Goal: Check status

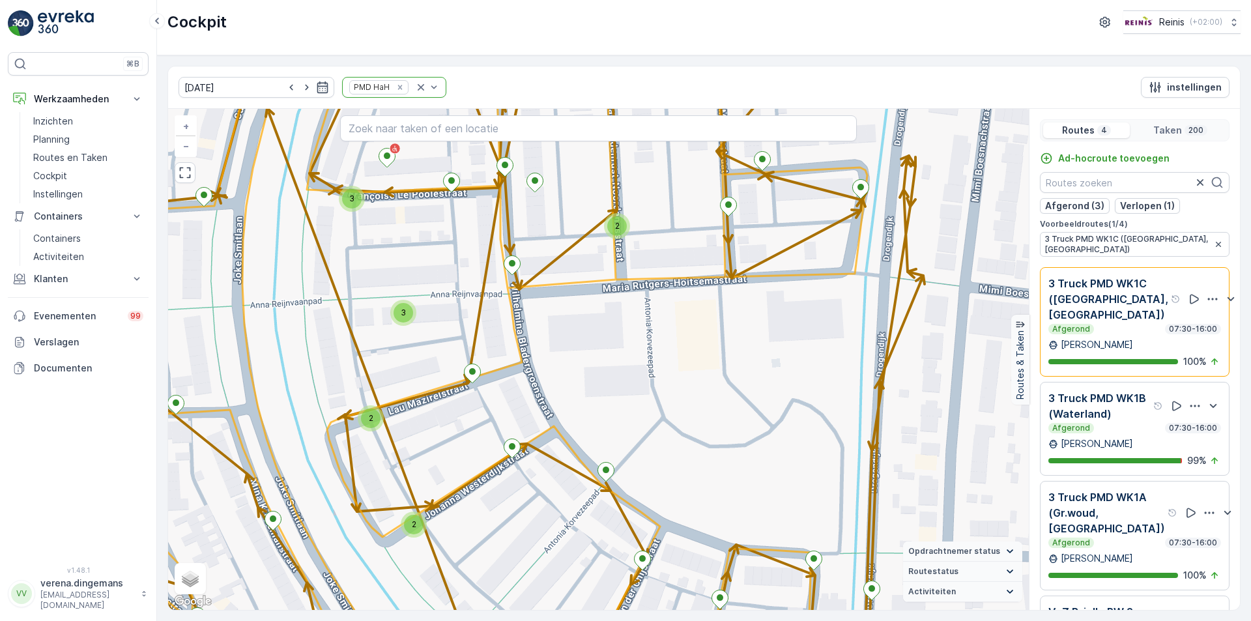
click at [395, 85] on icon "Remove PMD HaH" at bounding box center [399, 87] width 9 height 9
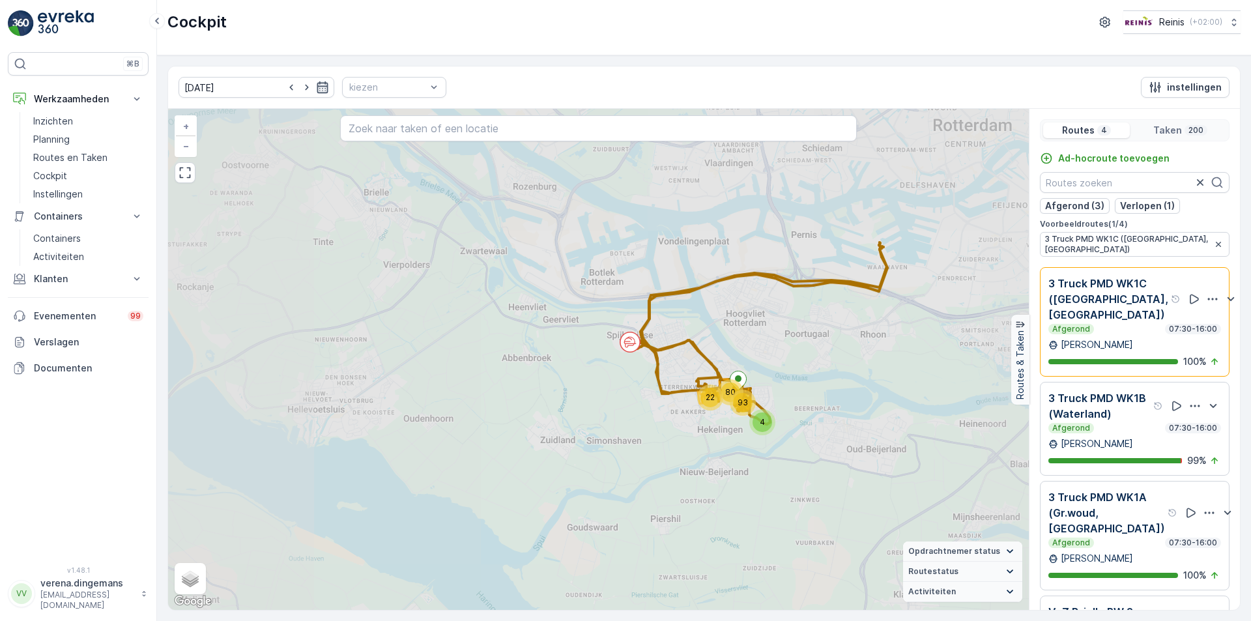
click at [316, 90] on icon "button" at bounding box center [322, 87] width 13 height 13
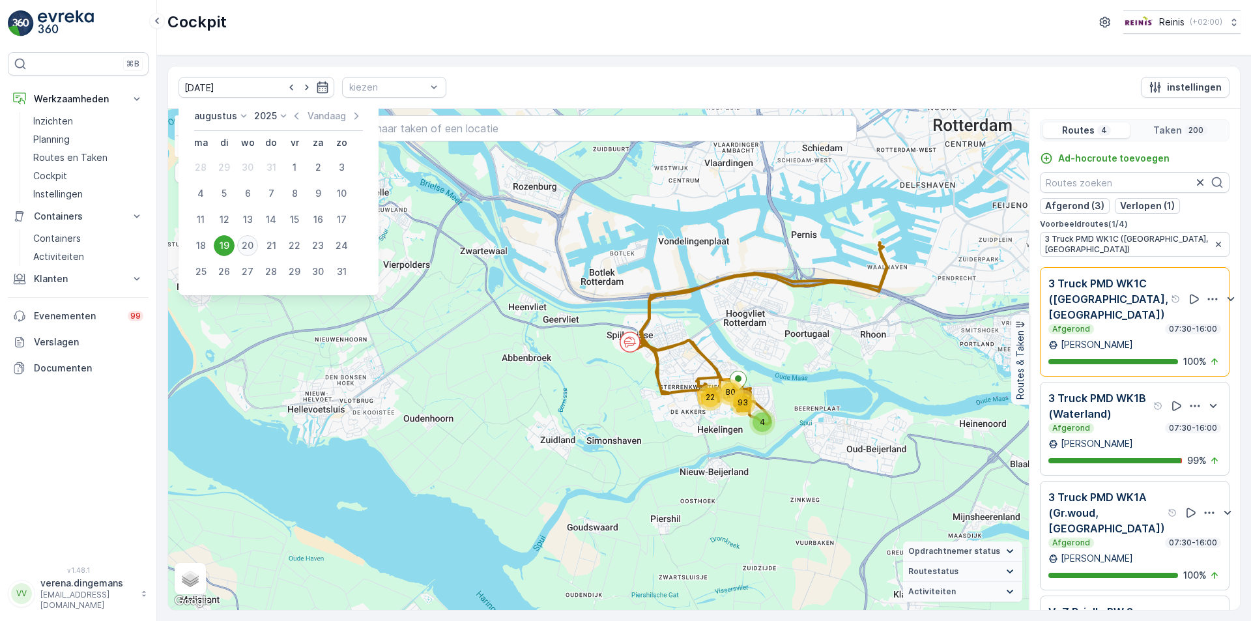
click at [244, 245] on div "20" at bounding box center [247, 245] width 21 height 21
type input "[DATE]"
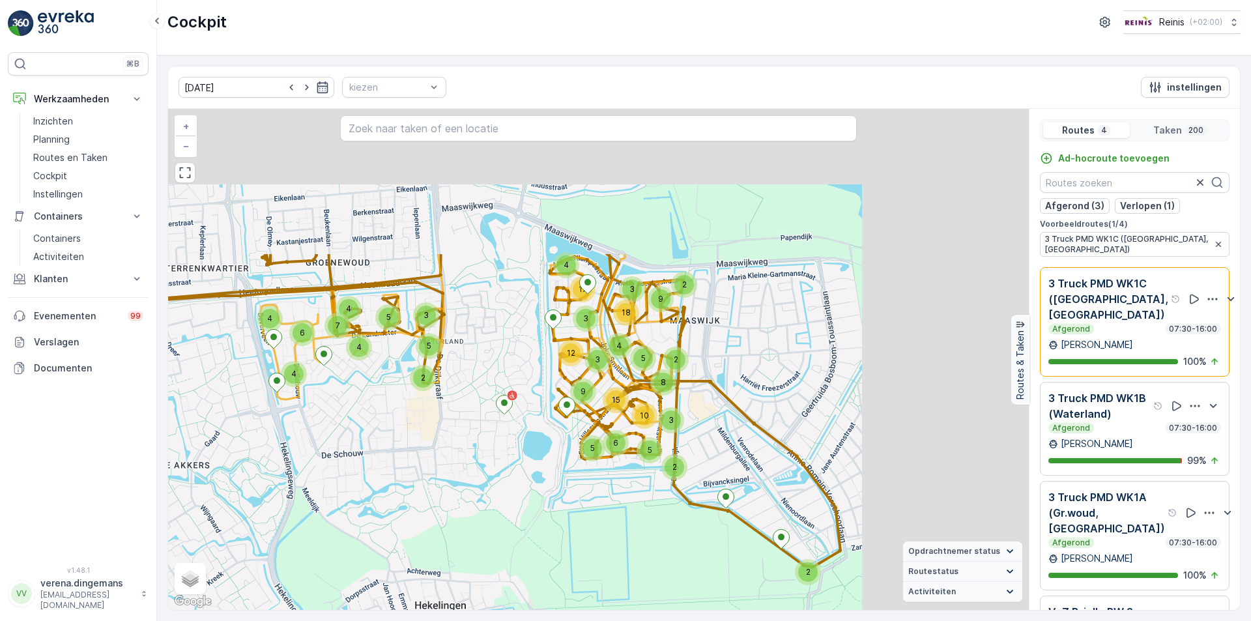
drag, startPoint x: 779, startPoint y: 280, endPoint x: 521, endPoint y: 485, distance: 329.6
click at [521, 485] on div "2 2 2 5 5 6 2 3 5 8 4 3 12 10 9 15 3 18 9 3 4 17 5 4 4 6 7 4 4 2 3 5 + − Satell…" at bounding box center [598, 359] width 861 height 501
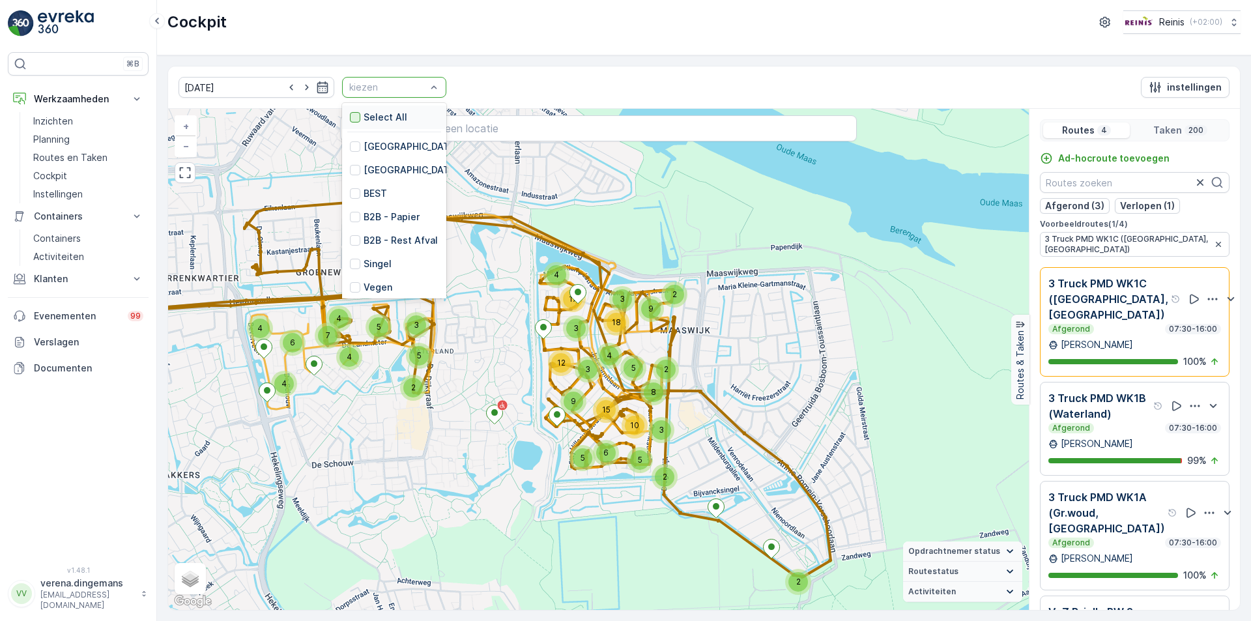
click at [350, 119] on div at bounding box center [355, 117] width 10 height 10
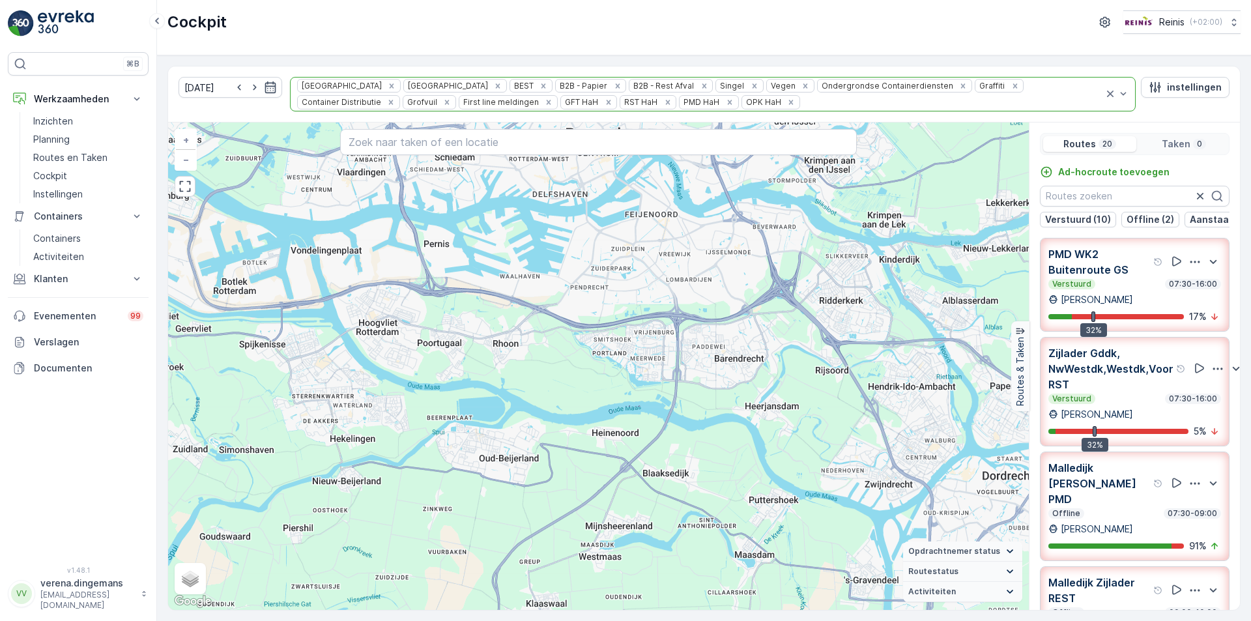
drag, startPoint x: 885, startPoint y: 382, endPoint x: 507, endPoint y: 311, distance: 385.2
click at [507, 311] on div "+ − Satelliet stappenplan Terrein Hybride Leaflet Sneltoetsen Kaartgegevens Kaa…" at bounding box center [598, 365] width 861 height 487
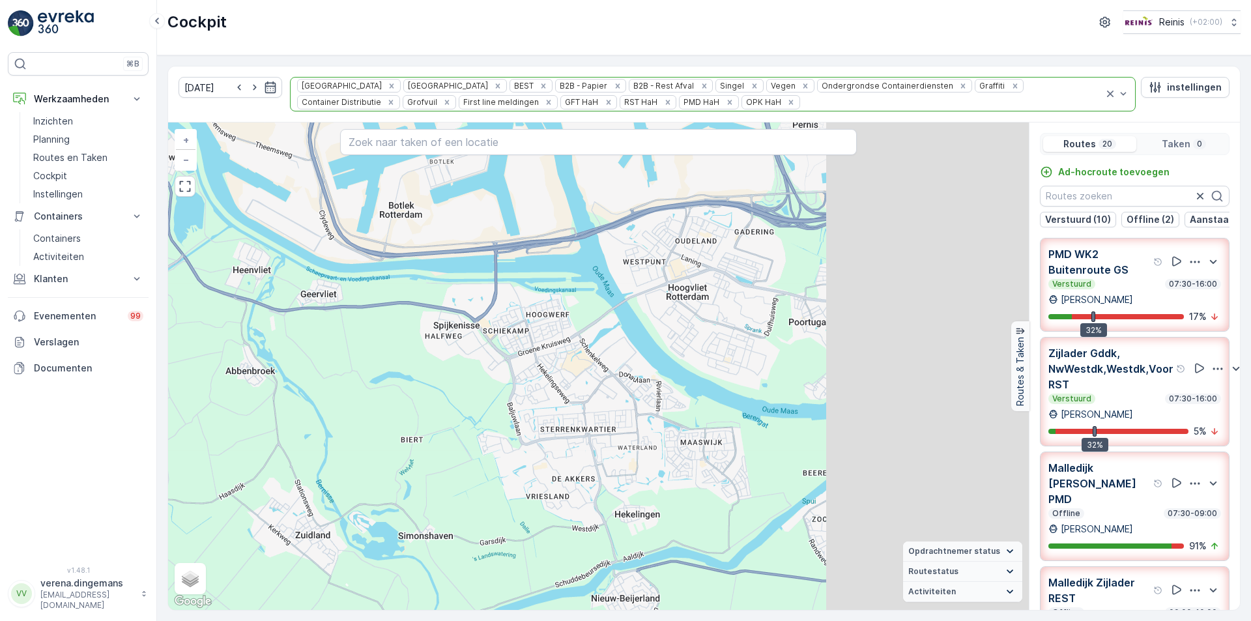
drag, startPoint x: 822, startPoint y: 360, endPoint x: 555, endPoint y: 385, distance: 268.2
click at [555, 385] on div "+ − Satelliet stappenplan Terrein Hybride Leaflet Sneltoetsen Kaartgegevens Kaa…" at bounding box center [598, 365] width 861 height 487
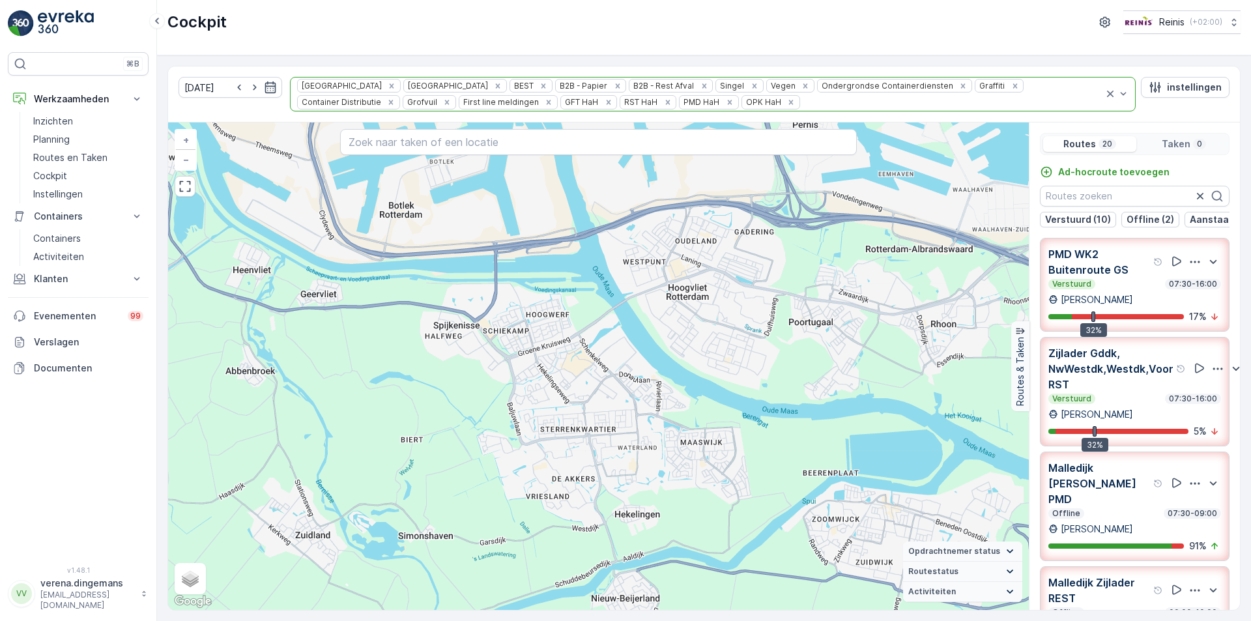
click at [1116, 388] on p "Zijlader Gddk, NwWestdk,Westdk,Voor RST" at bounding box center [1110, 368] width 125 height 47
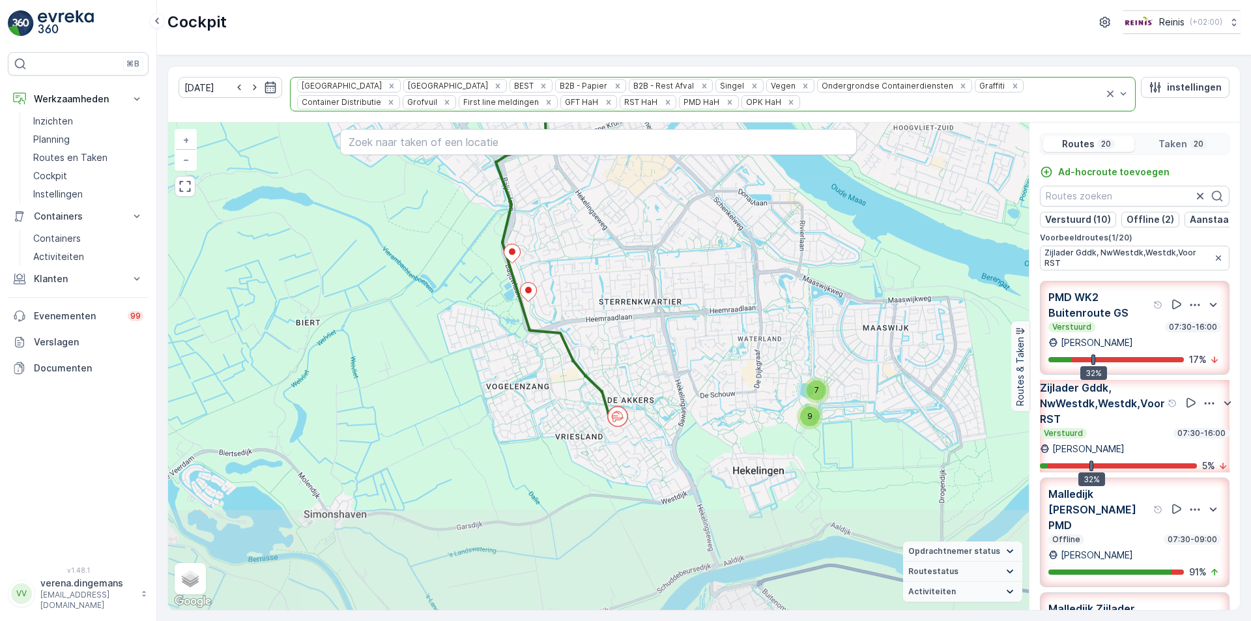
drag, startPoint x: 741, startPoint y: 557, endPoint x: 808, endPoint y: 425, distance: 147.4
click at [808, 425] on div "9" at bounding box center [810, 416] width 20 height 20
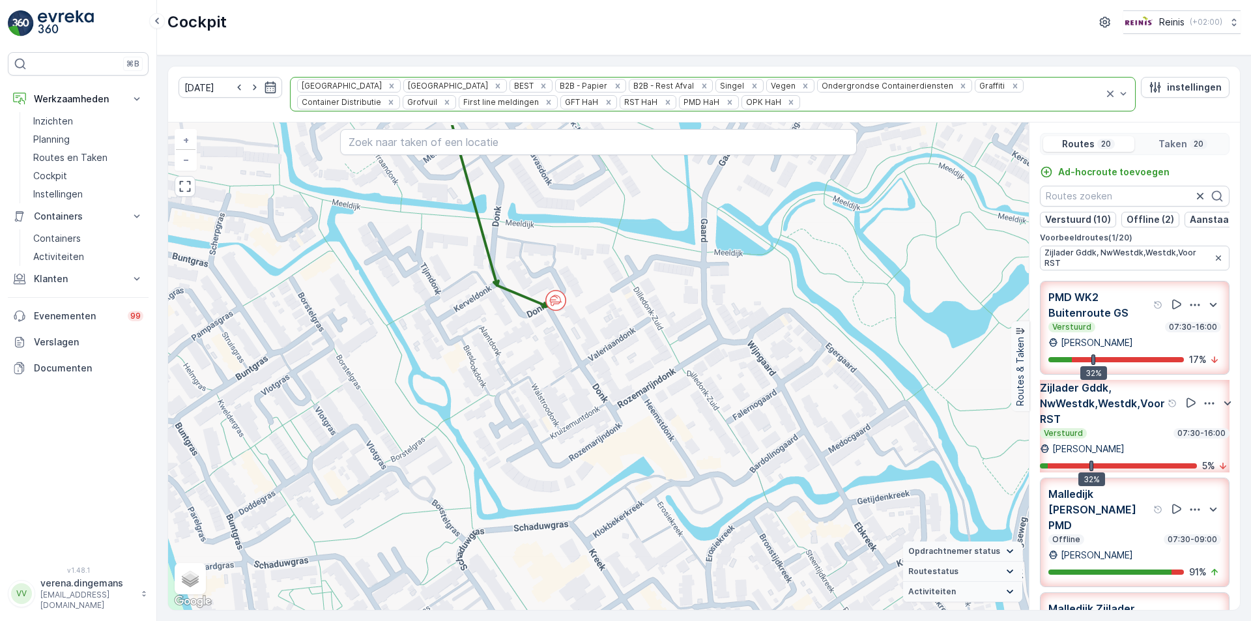
drag, startPoint x: 559, startPoint y: 277, endPoint x: 533, endPoint y: 339, distance: 67.1
click at [533, 339] on div "2 3 2 2 3 + − Satelliet stappenplan Terrein Hybride Leaflet Sneltoetsen Kaartge…" at bounding box center [598, 365] width 861 height 487
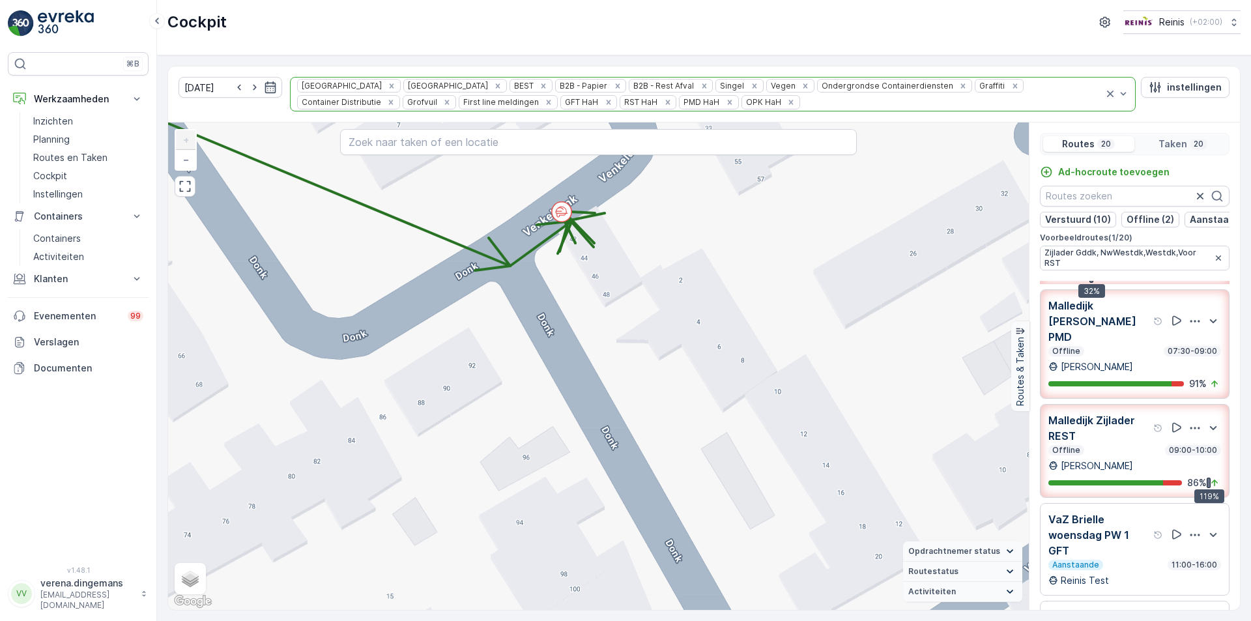
scroll to position [195, 0]
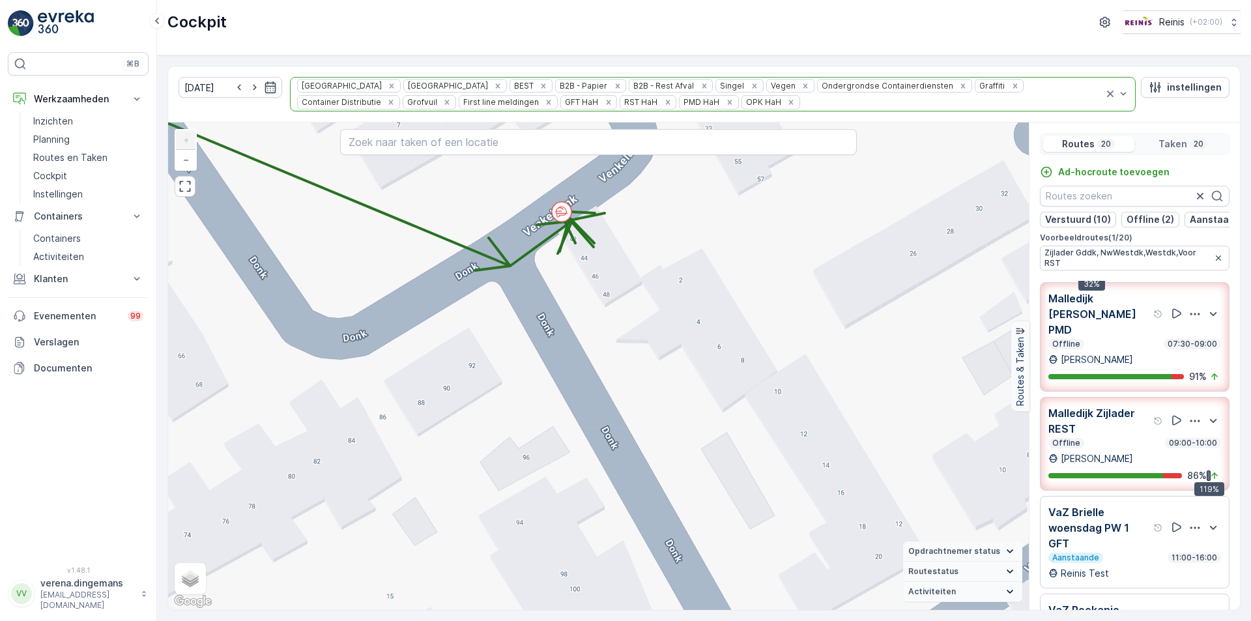
click at [1130, 408] on p "Malledijk Zijlader REST" at bounding box center [1099, 420] width 102 height 31
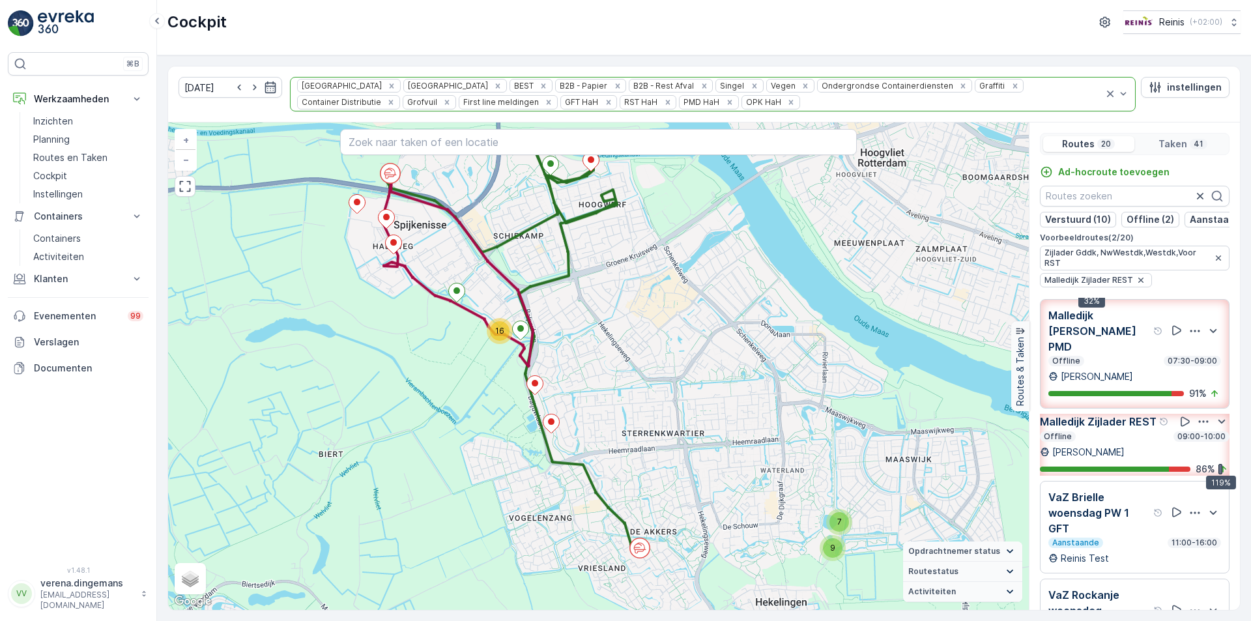
click at [1099, 343] on p "Malledijk [PERSON_NAME] PMD" at bounding box center [1099, 330] width 102 height 47
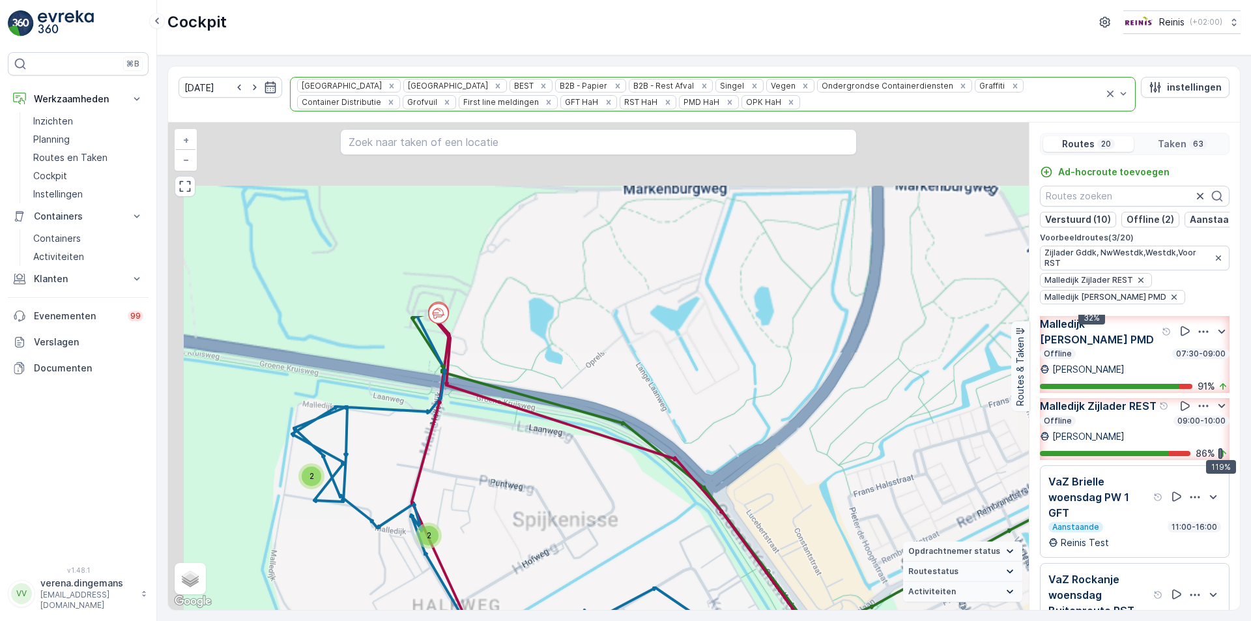
drag, startPoint x: 406, startPoint y: 220, endPoint x: 479, endPoint y: 515, distance: 304.1
click at [479, 515] on div "6 12 14 7 6 2 2 2 2 2 4 6 6 10 4 3 4 4 3 + − Satelliet stappenplan Terrein Hybr…" at bounding box center [598, 365] width 861 height 487
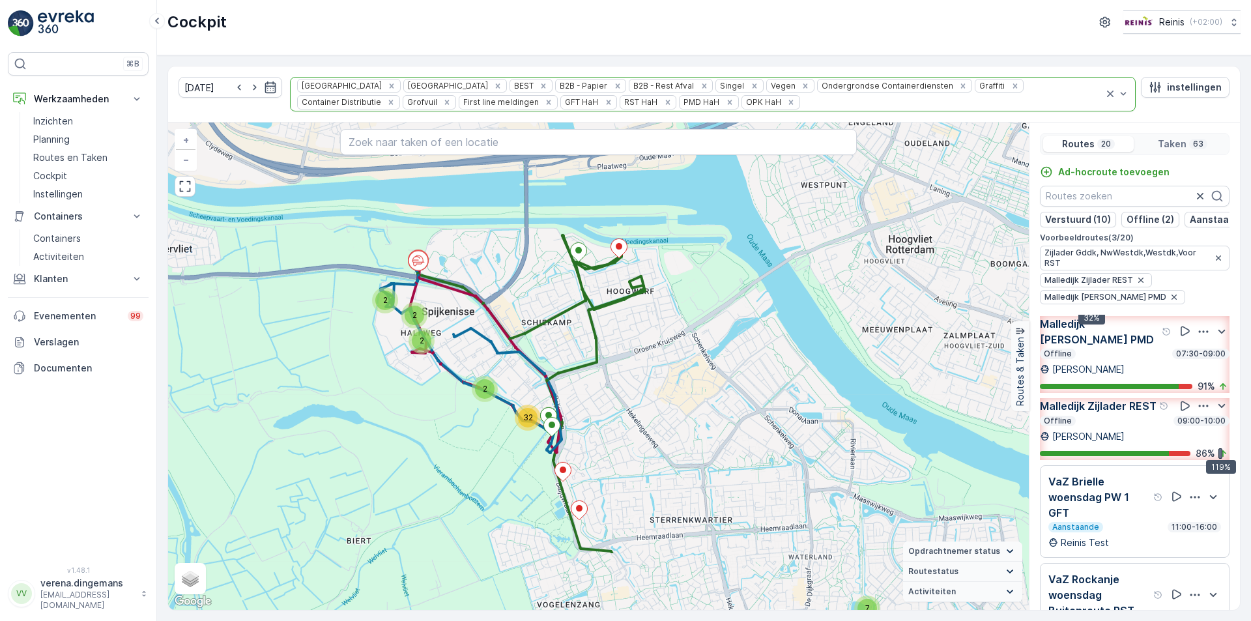
drag, startPoint x: 682, startPoint y: 485, endPoint x: 659, endPoint y: 379, distance: 108.1
click at [659, 379] on div "2 2 2 2 32 7 9 + − Satelliet stappenplan Terrein Hybride Leaflet Sneltoetsen Ka…" at bounding box center [598, 365] width 861 height 487
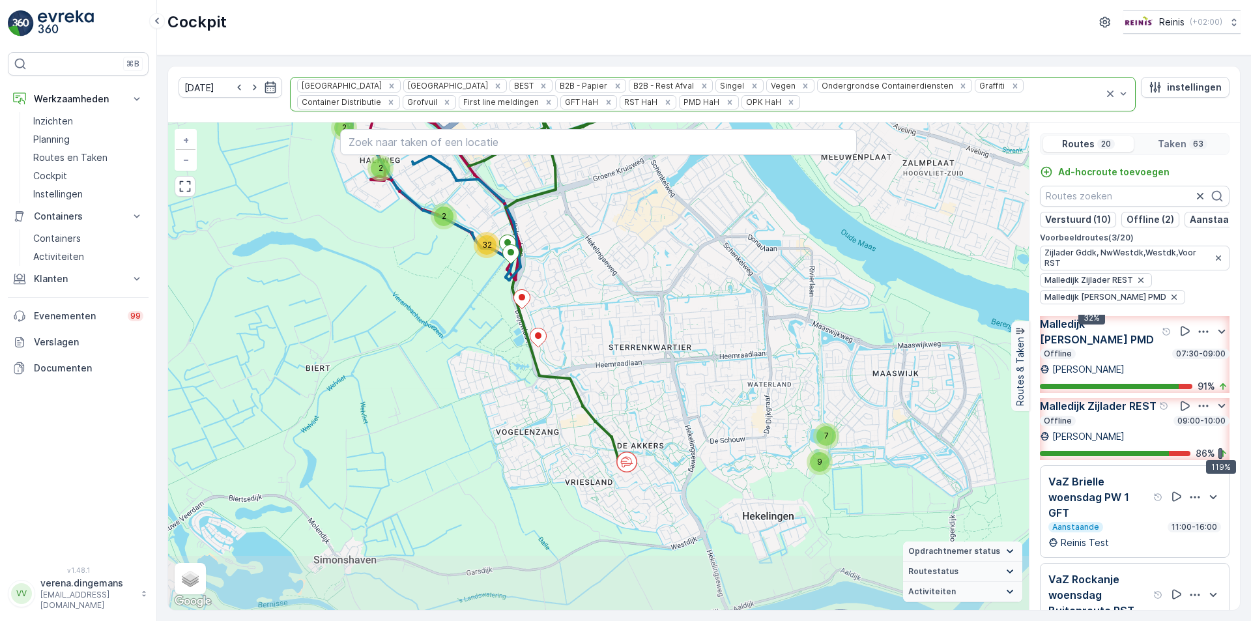
drag, startPoint x: 676, startPoint y: 494, endPoint x: 634, endPoint y: 322, distance: 177.4
click at [634, 322] on div "2 2 2 2 32 7 9 + − Satelliet stappenplan Terrein Hybride Leaflet Sneltoetsen Ka…" at bounding box center [598, 365] width 861 height 487
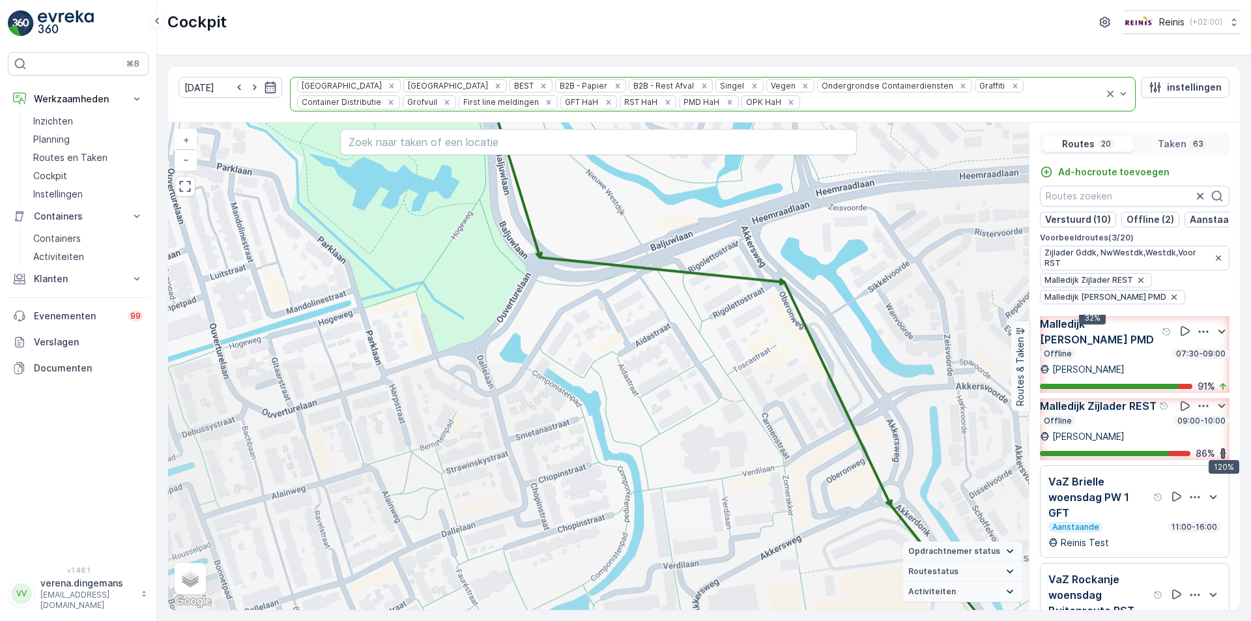
drag, startPoint x: 840, startPoint y: 484, endPoint x: 646, endPoint y: 112, distance: 419.9
click at [646, 112] on div "[DATE] Prullenbakken Huis aan Huis BEST B2B - Papier B2B - Rest Afval Singel Ve…" at bounding box center [703, 338] width 1073 height 545
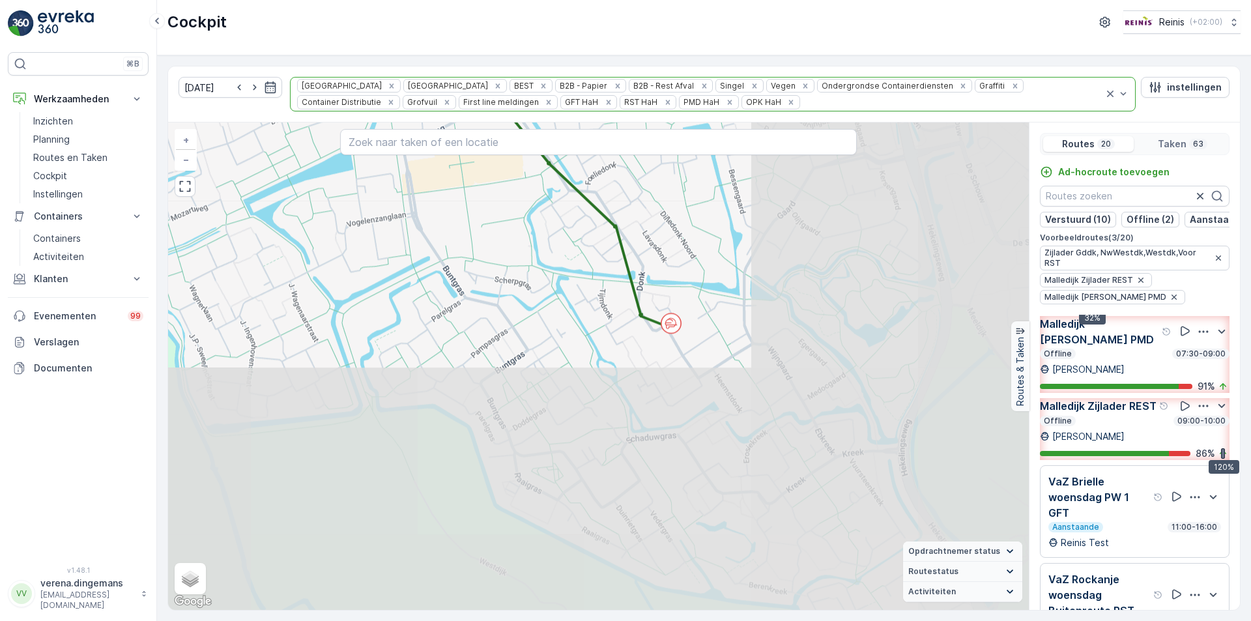
drag, startPoint x: 756, startPoint y: 448, endPoint x: 471, endPoint y: 162, distance: 404.0
click at [471, 162] on div "2 2 2 2 2 4 6 6 10 4 3 4 4 3 + − Satelliet stappenplan Terrein Hybride Leaflet …" at bounding box center [598, 365] width 861 height 487
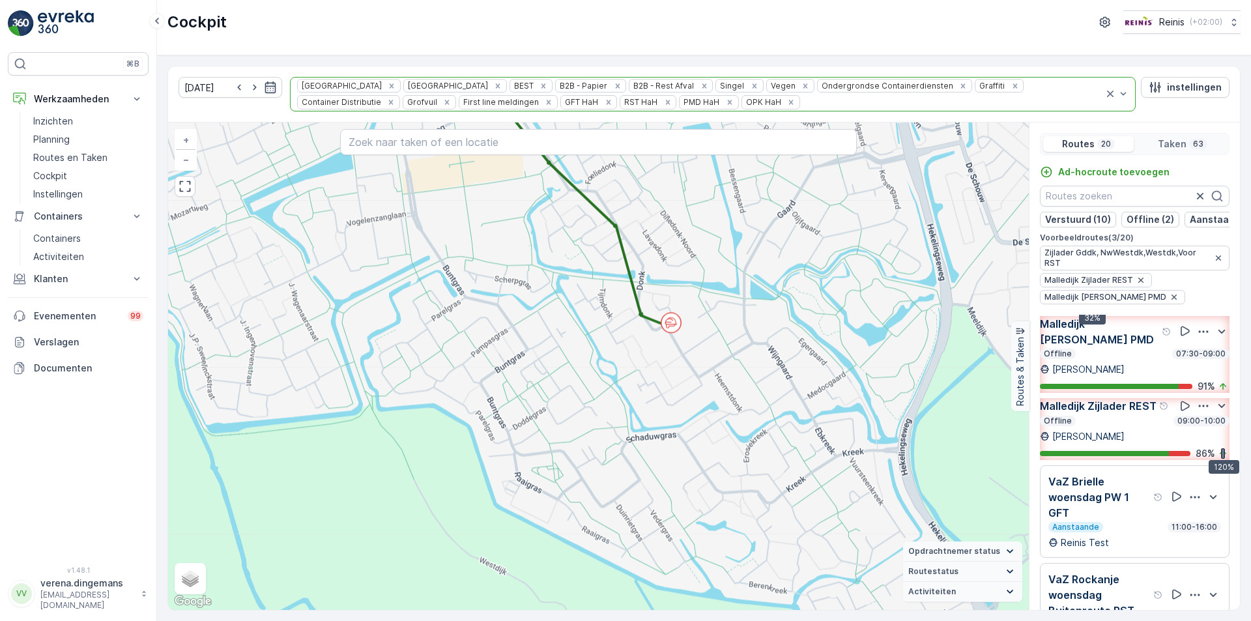
click at [1128, 460] on div "120% 86 %" at bounding box center [1135, 453] width 190 height 13
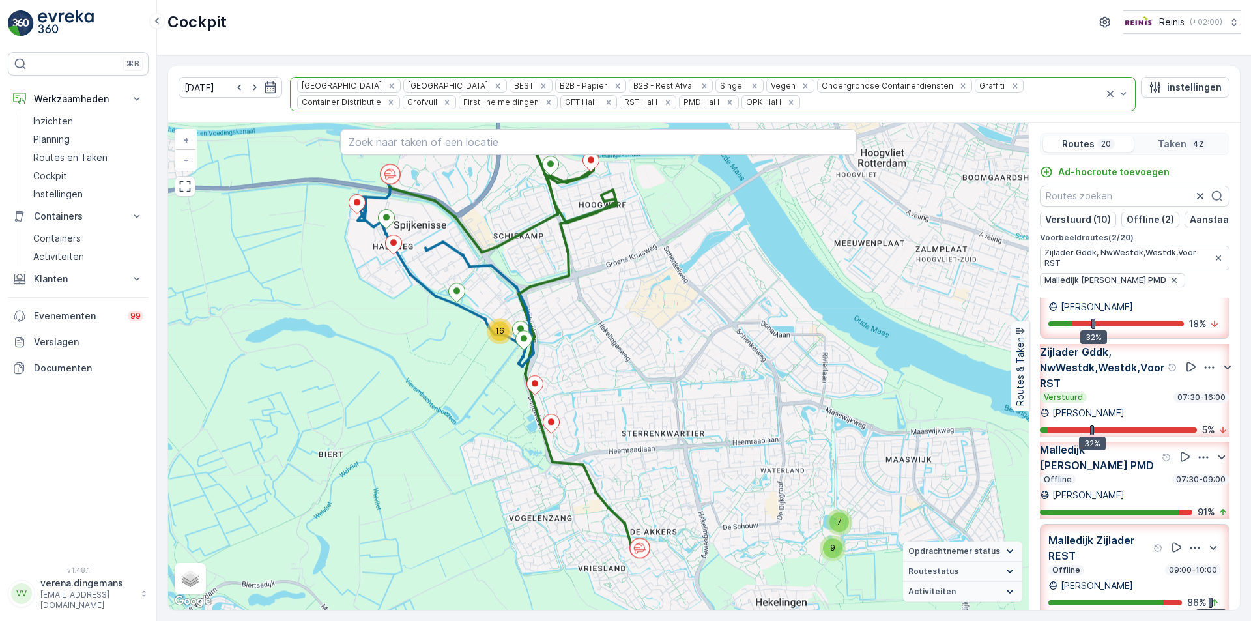
scroll to position [0, 0]
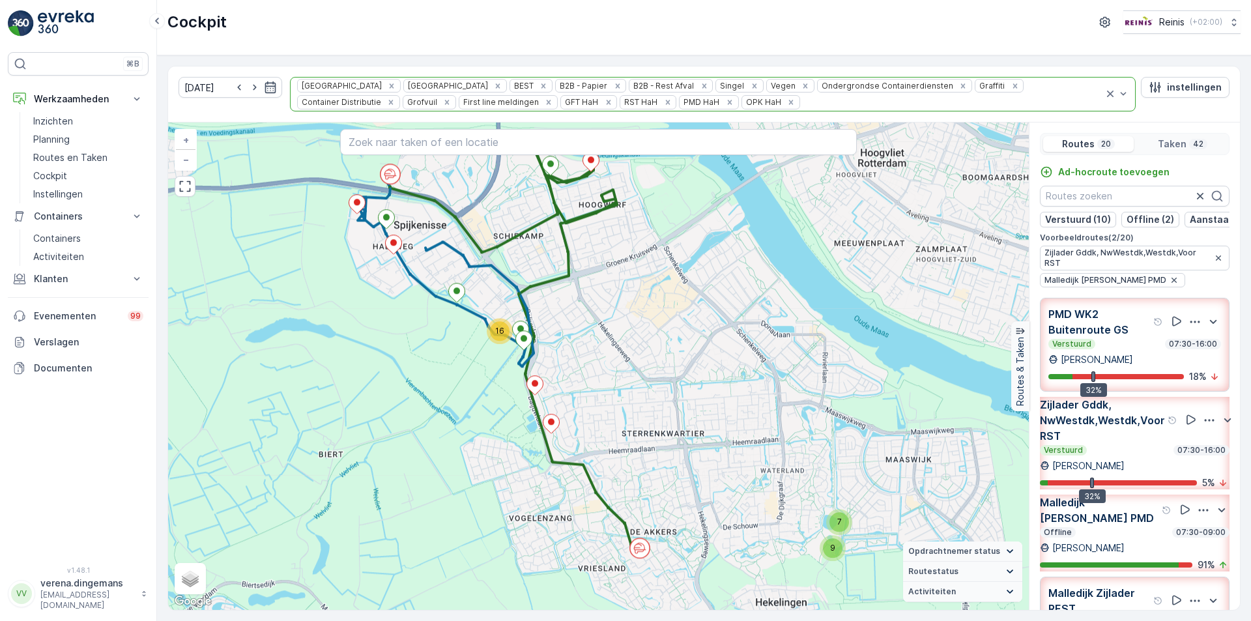
click at [1133, 537] on div "Offline 07:30-09:00" at bounding box center [1135, 532] width 190 height 10
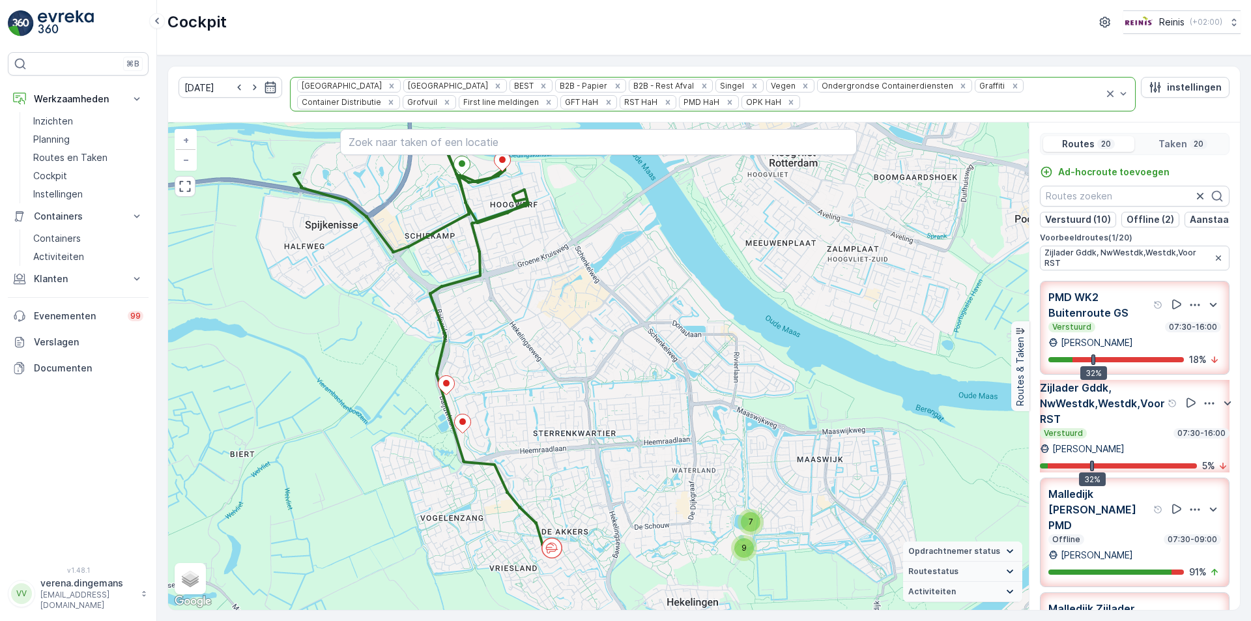
click at [1122, 437] on div "Verstuurd 07:30-16:00" at bounding box center [1135, 433] width 190 height 10
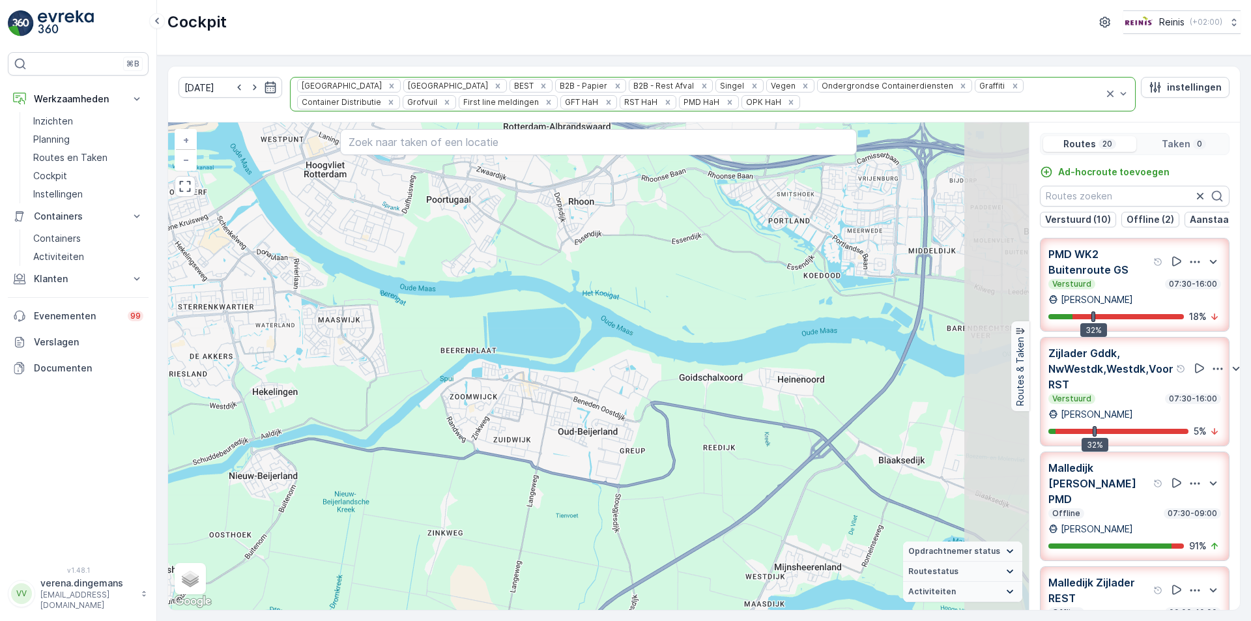
drag, startPoint x: 785, startPoint y: 427, endPoint x: 580, endPoint y: 340, distance: 222.7
click at [580, 340] on div "+ − Satelliet stappenplan Terrein Hybride Leaflet Sneltoetsen Kaartgegevens Kaa…" at bounding box center [598, 365] width 861 height 487
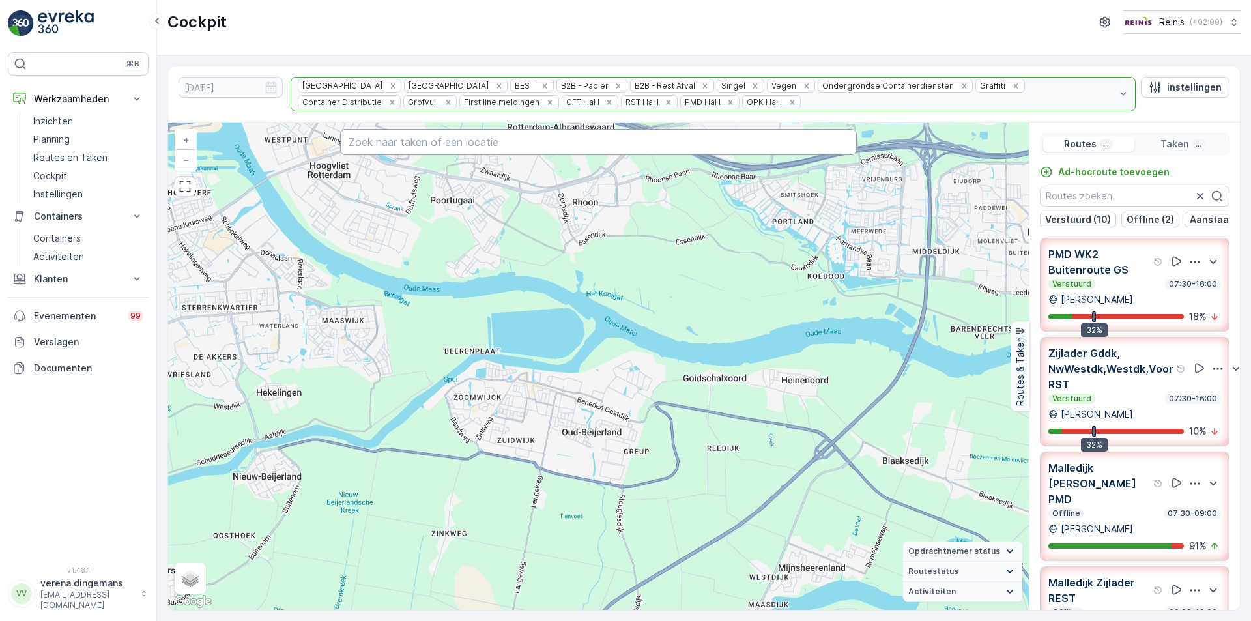
click at [367, 139] on input "text" at bounding box center [598, 142] width 517 height 26
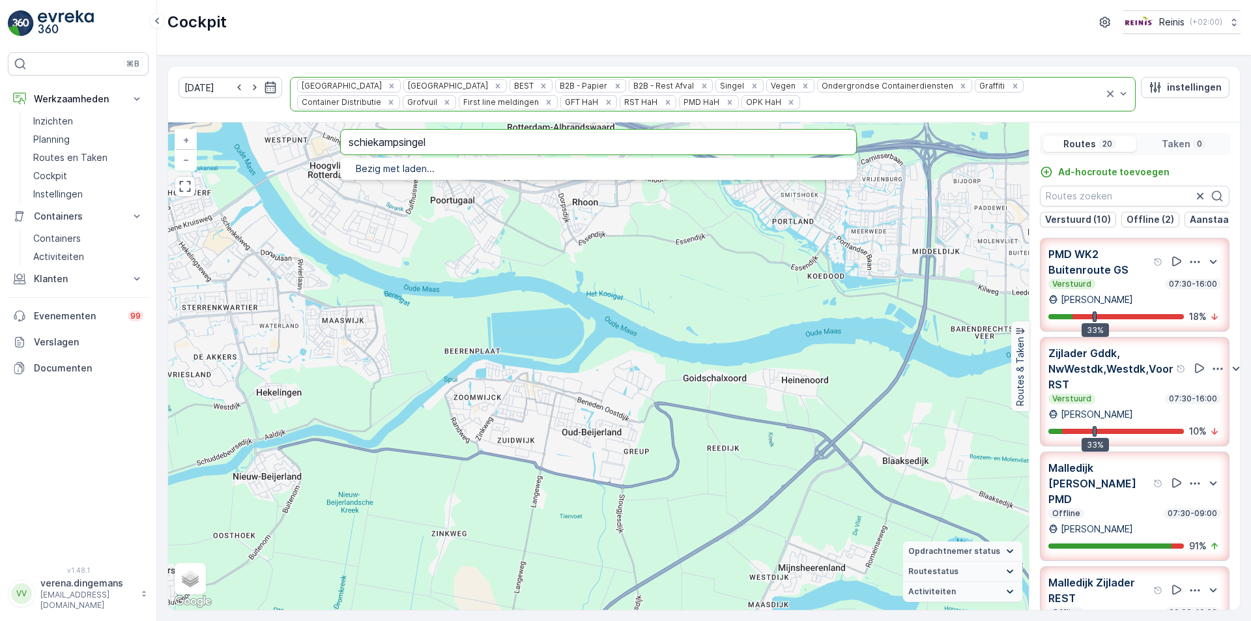
type input "schiekampsingel"
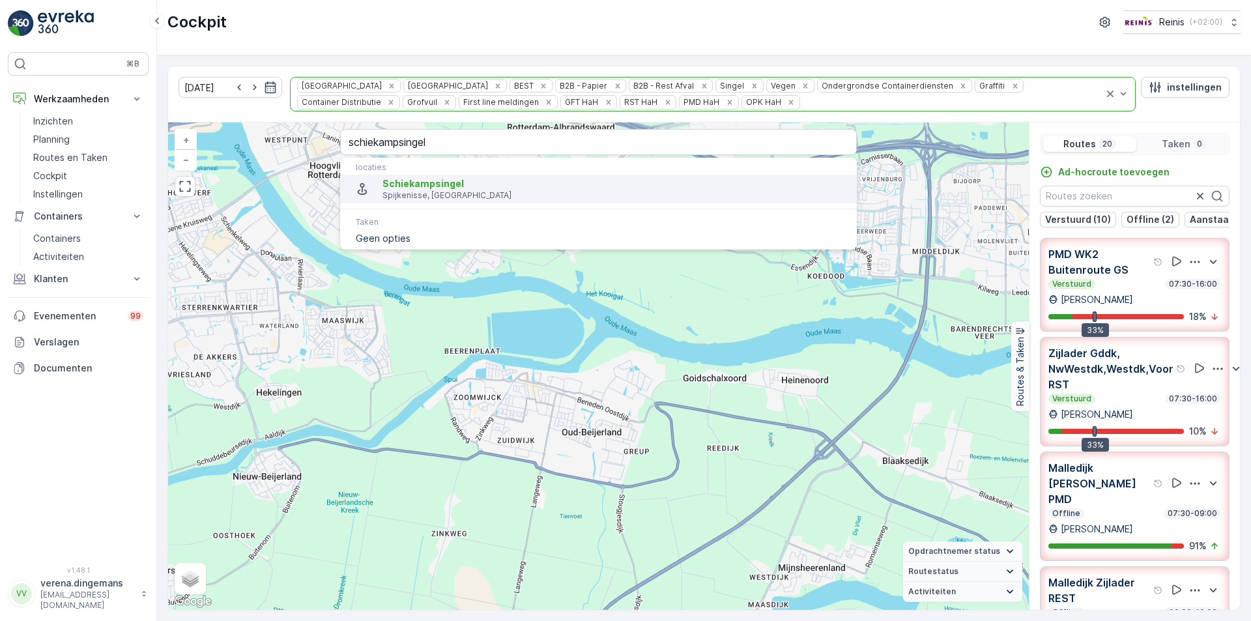
click at [411, 189] on span "Schiekampsingel" at bounding box center [422, 183] width 81 height 11
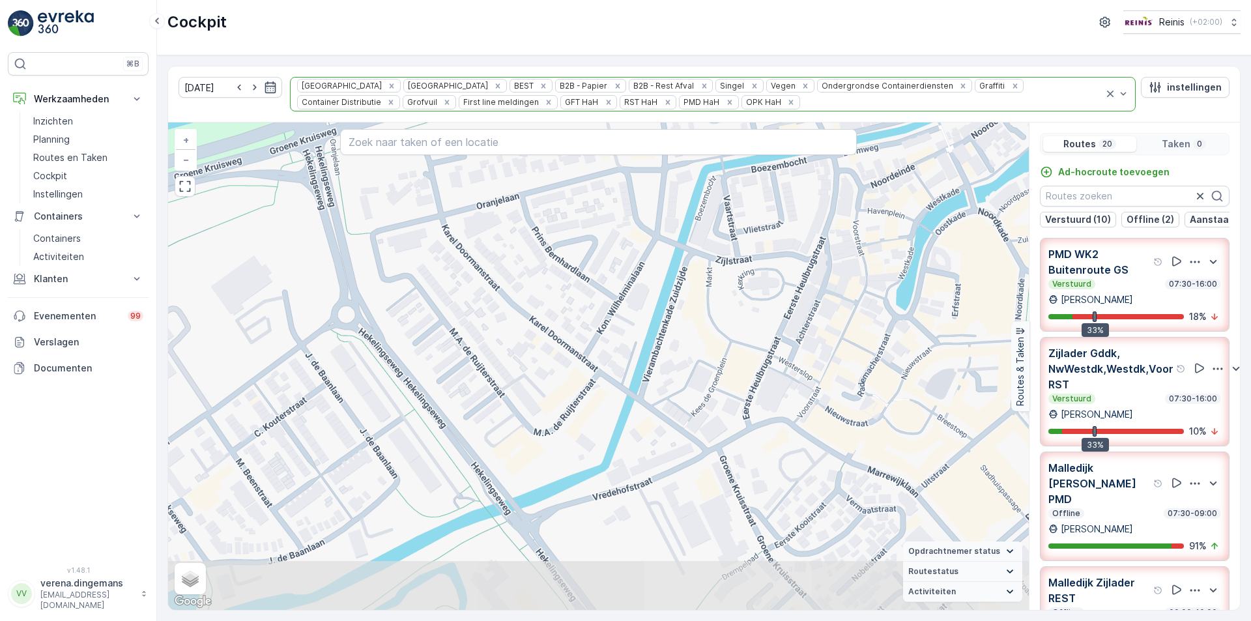
drag, startPoint x: 786, startPoint y: 475, endPoint x: 1163, endPoint y: 429, distance: 380.6
click at [777, 376] on div "+ − Satelliet stappenplan Terrein Hybride Leaflet Sneltoetsen Kaartgegevens Kaa…" at bounding box center [598, 365] width 861 height 487
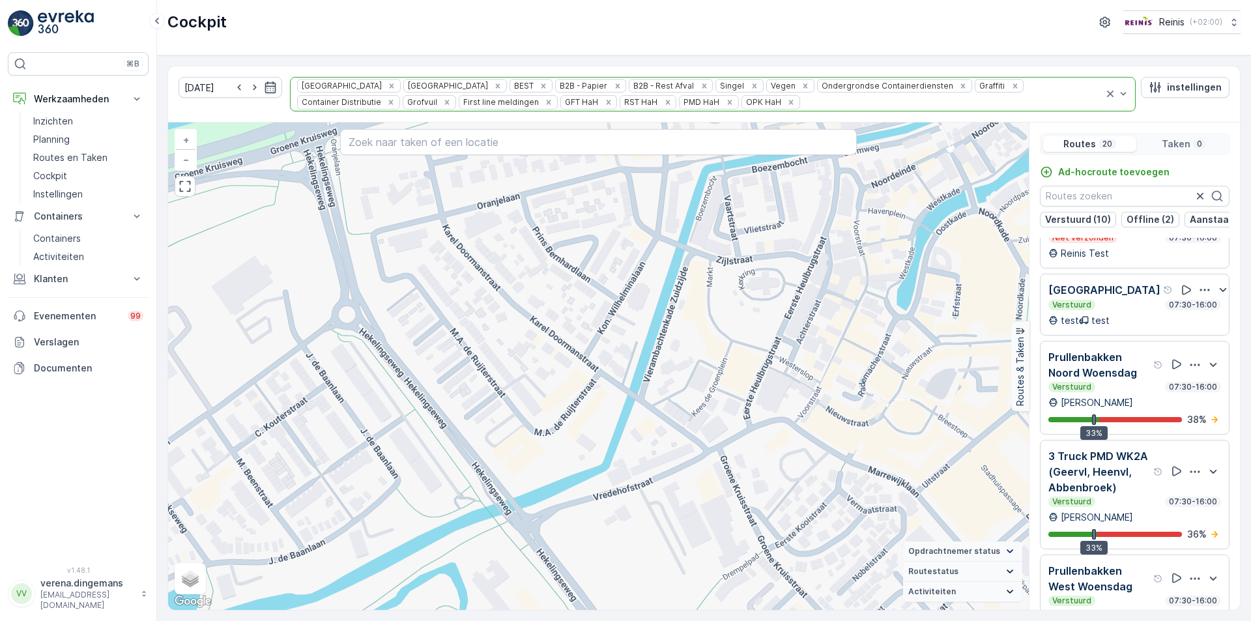
scroll to position [1238, 0]
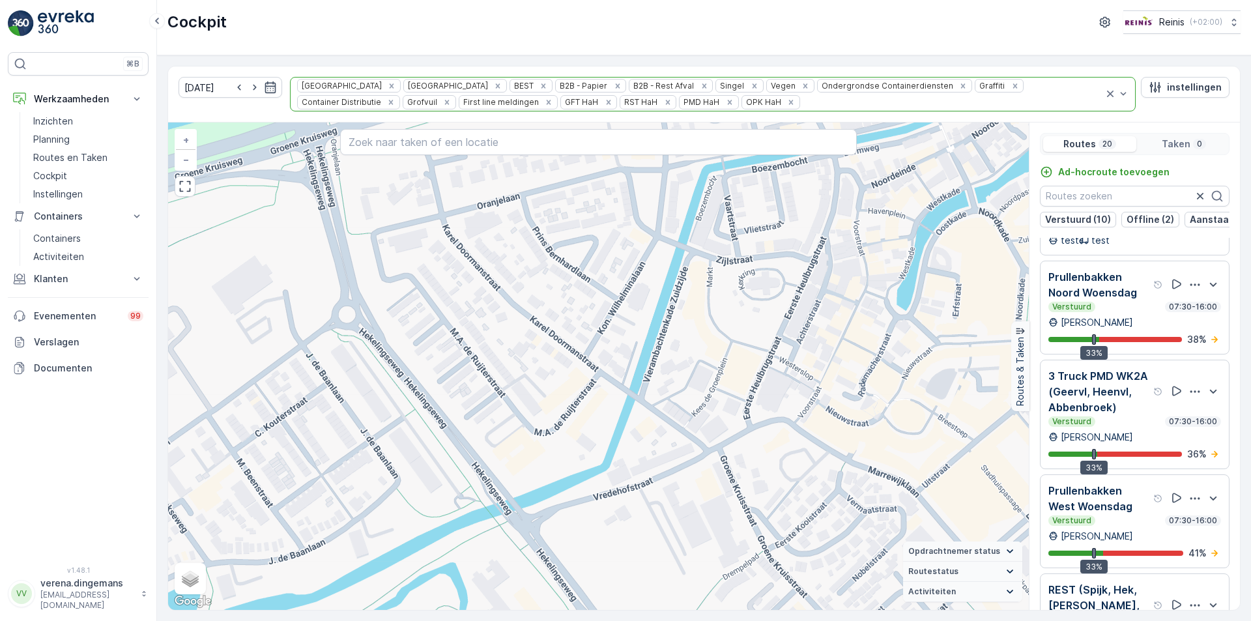
click at [1128, 312] on div "Verstuurd 07:30-16:00" at bounding box center [1134, 307] width 173 height 10
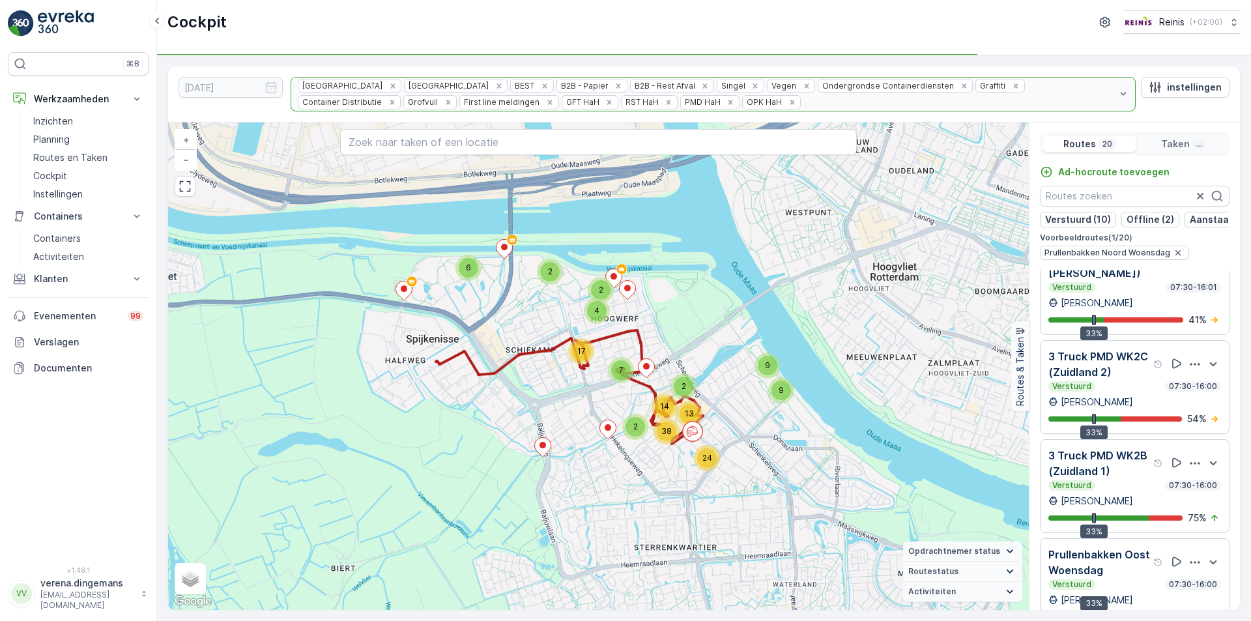
scroll to position [33, 0]
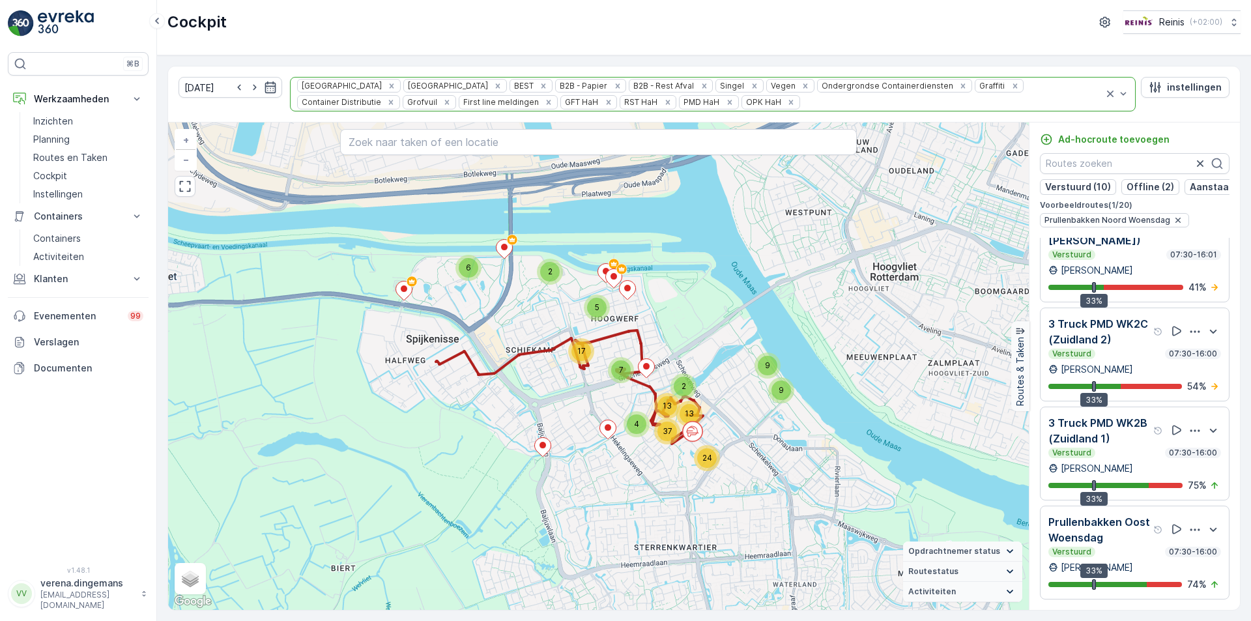
click at [1122, 536] on p "Prullenbakken Oost Woensdag" at bounding box center [1099, 529] width 102 height 31
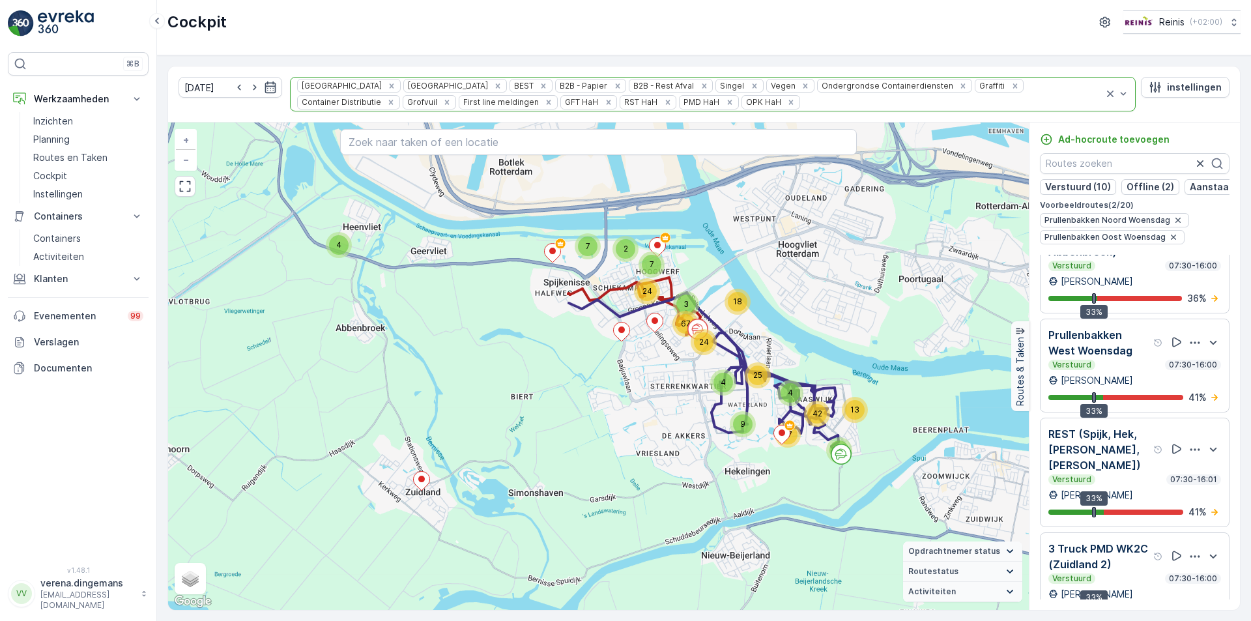
scroll to position [1306, 0]
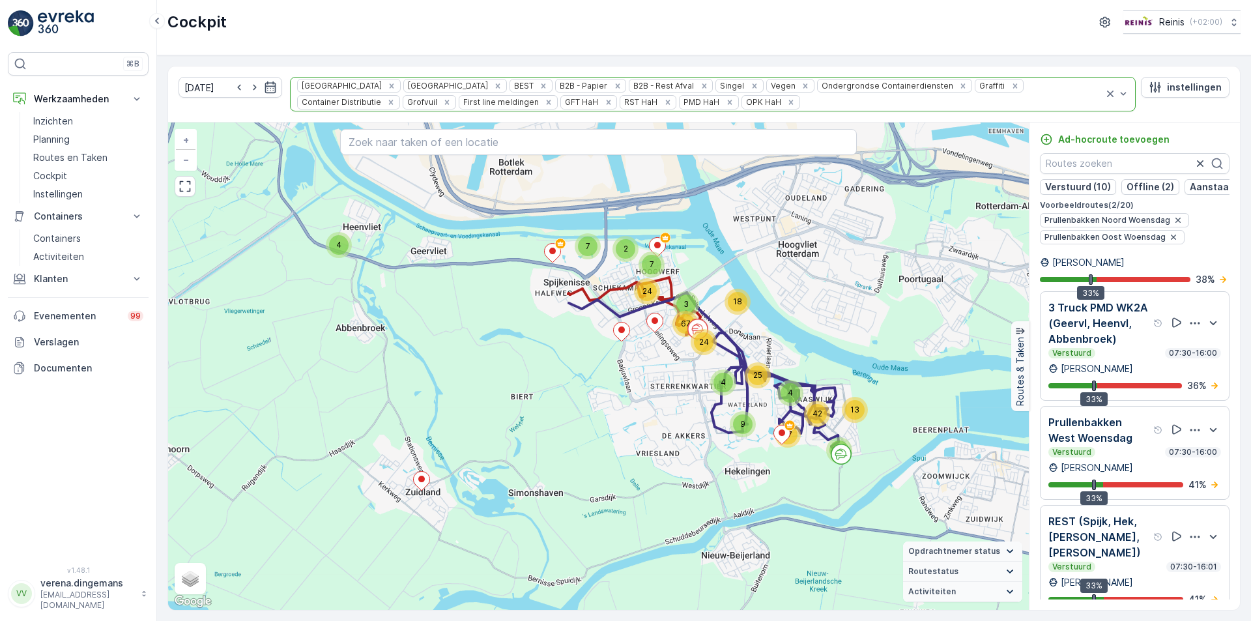
click at [1124, 491] on div "Prullenbakken West Woensdag Verstuurd 07:30-16:00 [PERSON_NAME] 33% 41 %" at bounding box center [1134, 452] width 173 height 77
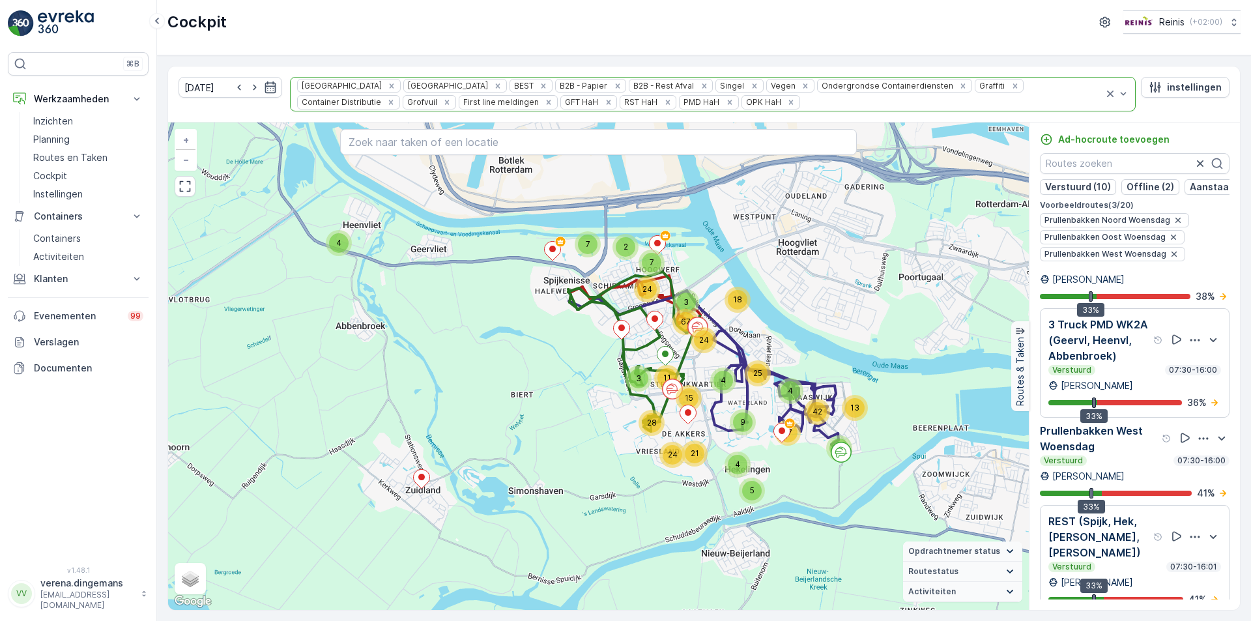
drag, startPoint x: 422, startPoint y: 143, endPoint x: 421, endPoint y: 136, distance: 6.6
click at [422, 141] on input "text" at bounding box center [598, 142] width 517 height 26
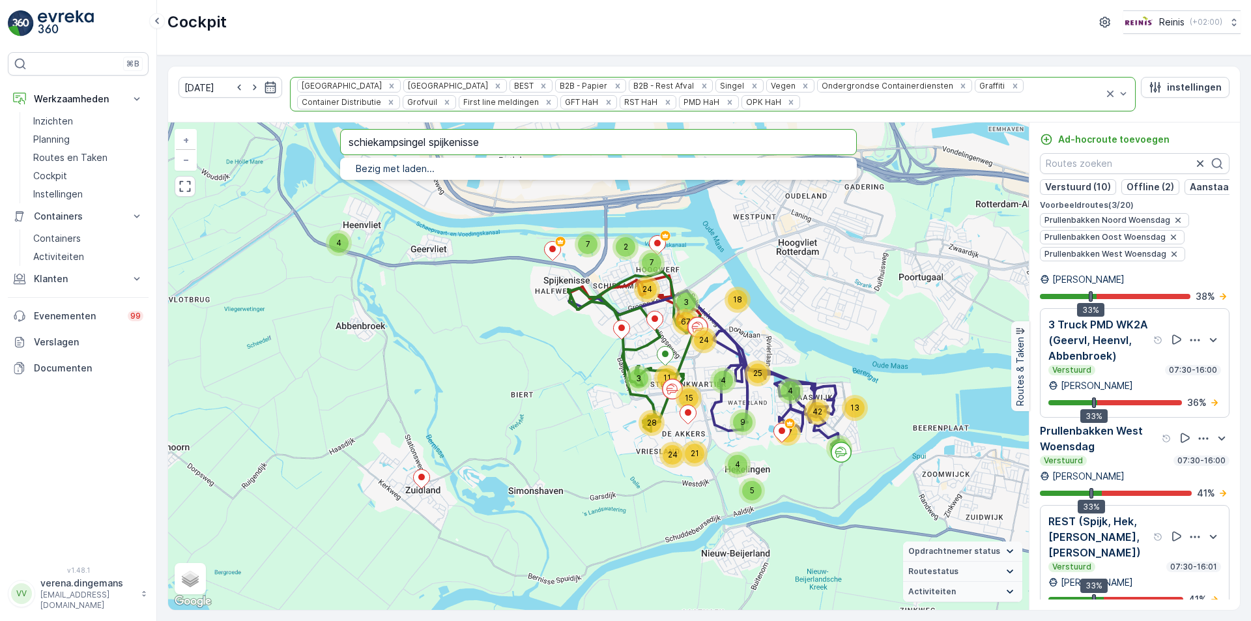
type input "schiekampsingel spijkenisse"
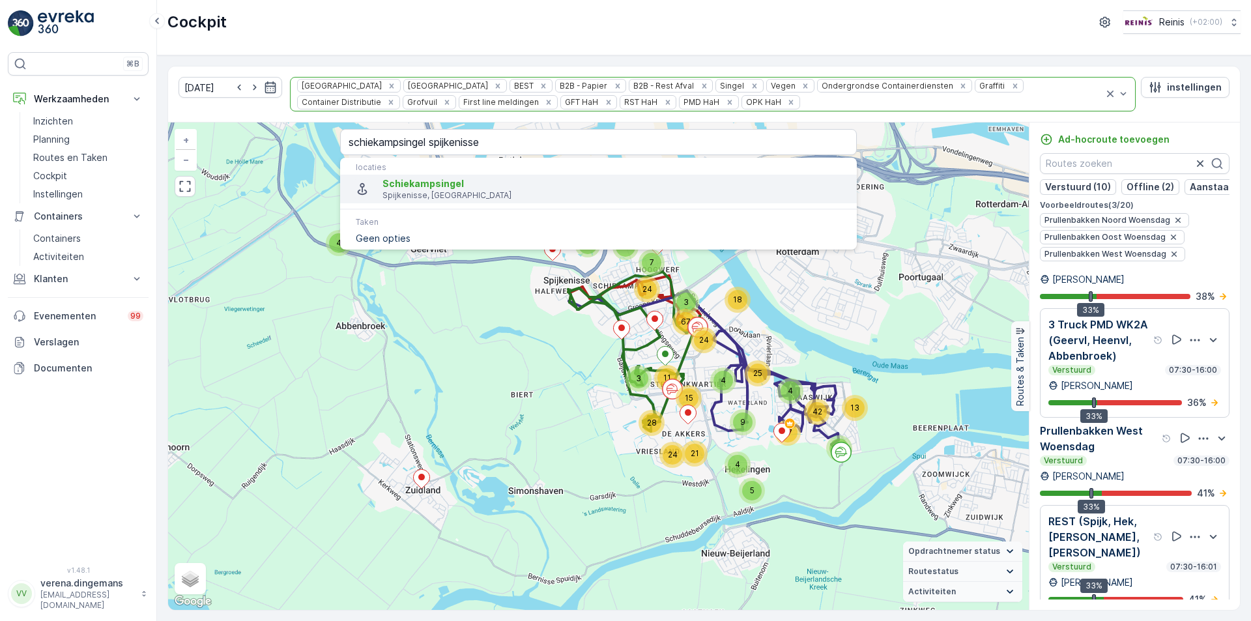
click at [429, 190] on span "Schiekampsingel" at bounding box center [614, 183] width 464 height 13
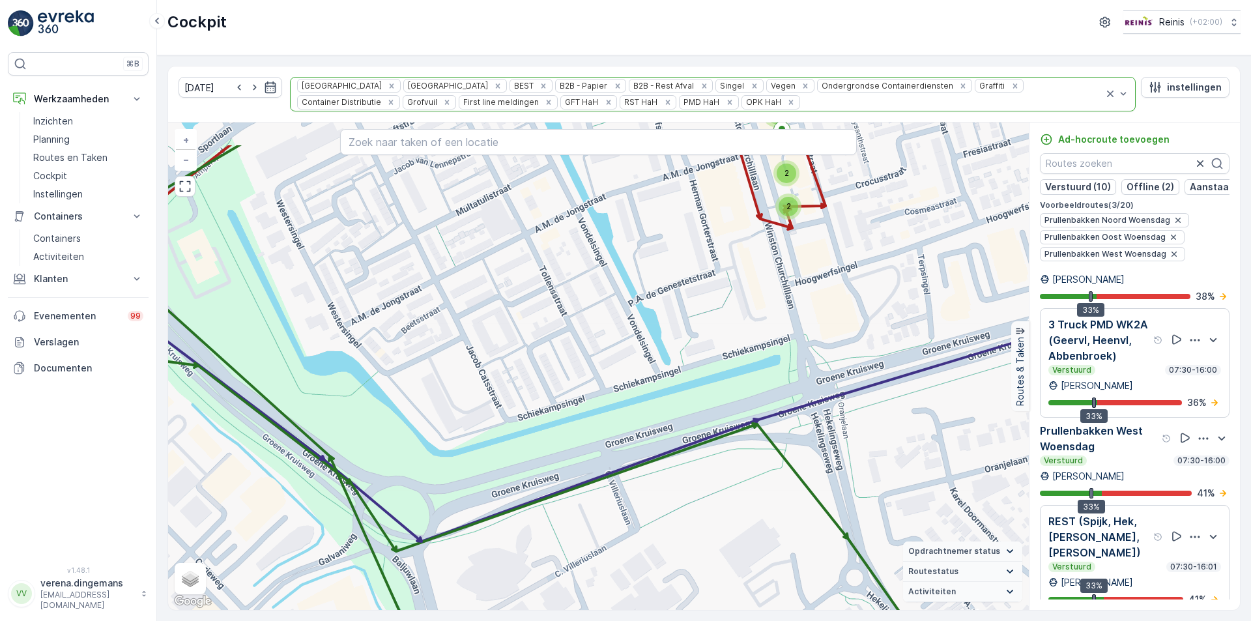
drag, startPoint x: 485, startPoint y: 301, endPoint x: 513, endPoint y: 372, distance: 76.3
click at [513, 372] on div "2 2 2 2 2 2 3 2 2 2 3 2 5 3 2 2 2 2 2 2 2 2 2 2 2 2 2 2 5 4 4 2 6 2 2 2 2 2 2 3…" at bounding box center [598, 365] width 861 height 487
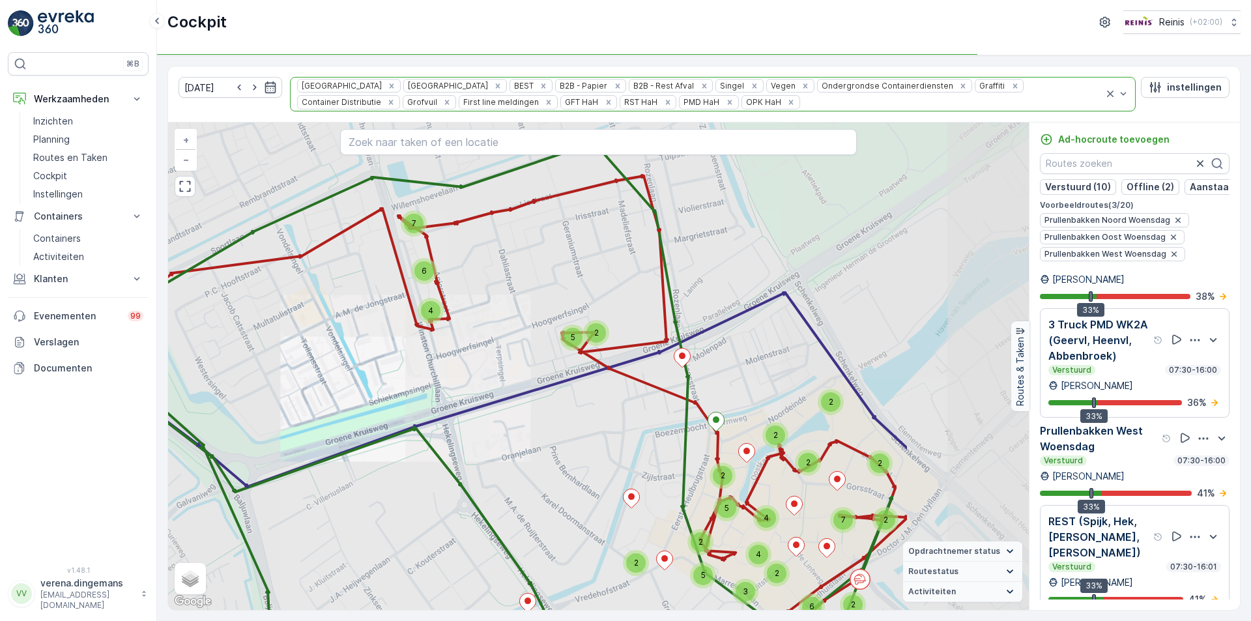
click at [632, 338] on div "4 2 2 2 2 2 2 2 2 2 2 3 4 2 3 2 2 2 3 4 10 2 5 3 2 2 2 3 2 2 2 3 4 2 4 2 2 3 6 …" at bounding box center [598, 365] width 861 height 487
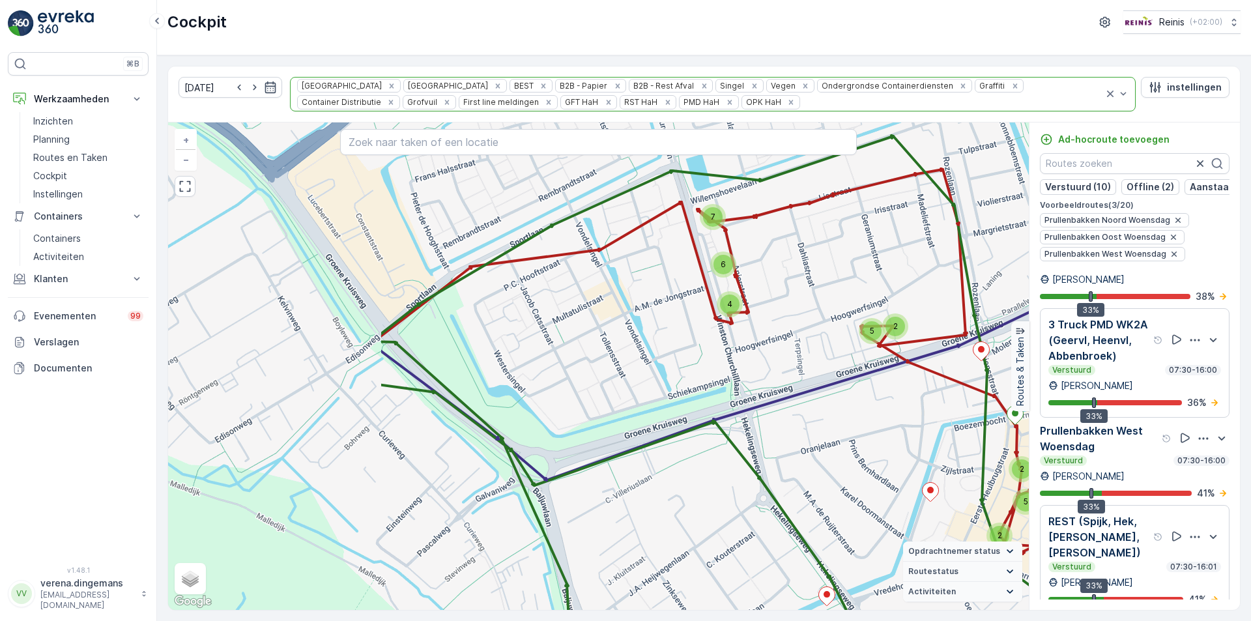
drag, startPoint x: 394, startPoint y: 381, endPoint x: 702, endPoint y: 379, distance: 307.5
click at [701, 376] on div "4 2 2 2 2 2 2 2 2 2 2 3 4 2 3 2 2 2 3 4 10 2 5 3 2 2 2 3 2 2 2 3 4 2 4 2 2 3 6 …" at bounding box center [598, 365] width 861 height 487
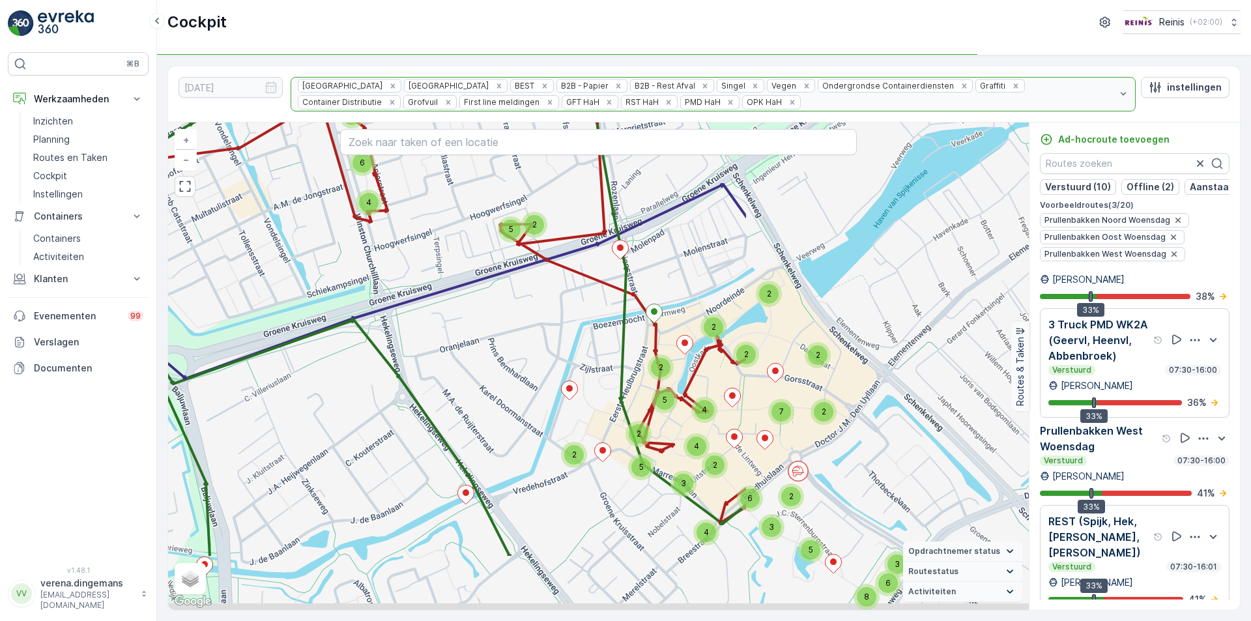
drag, startPoint x: 801, startPoint y: 392, endPoint x: 433, endPoint y: 289, distance: 382.8
click at [433, 289] on div "4 2 2 2 2 2 2 2 2 2 2 3 4 2 3 2 2 2 3 4 10 2 5 3 2 2 2 3 2 2 2 3 4 2 4 2 2 3 6 …" at bounding box center [598, 365] width 861 height 487
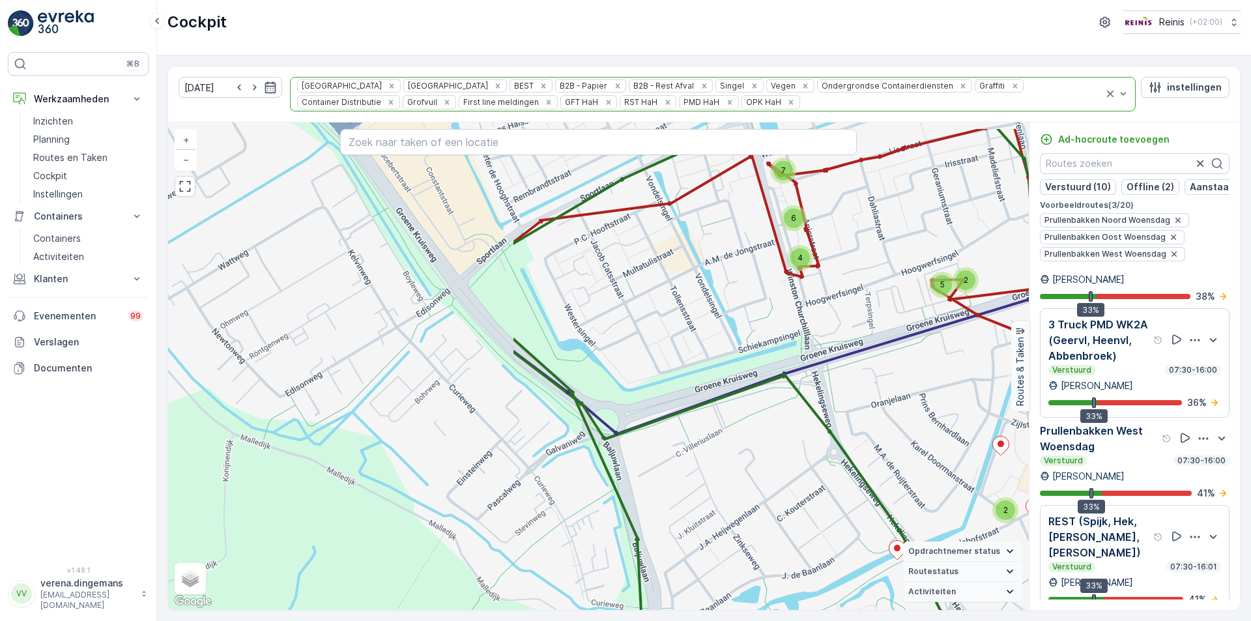
drag, startPoint x: 318, startPoint y: 352, endPoint x: 736, endPoint y: 404, distance: 421.4
click at [755, 405] on div "2 2 2 2 5 4 2 7 2 2 2 3 4 3 2 4 2 5 6 2 3 3 3 5 6 2 6 3 5 4 7 4 8 3 2 3 4 2 2 6…" at bounding box center [598, 365] width 861 height 487
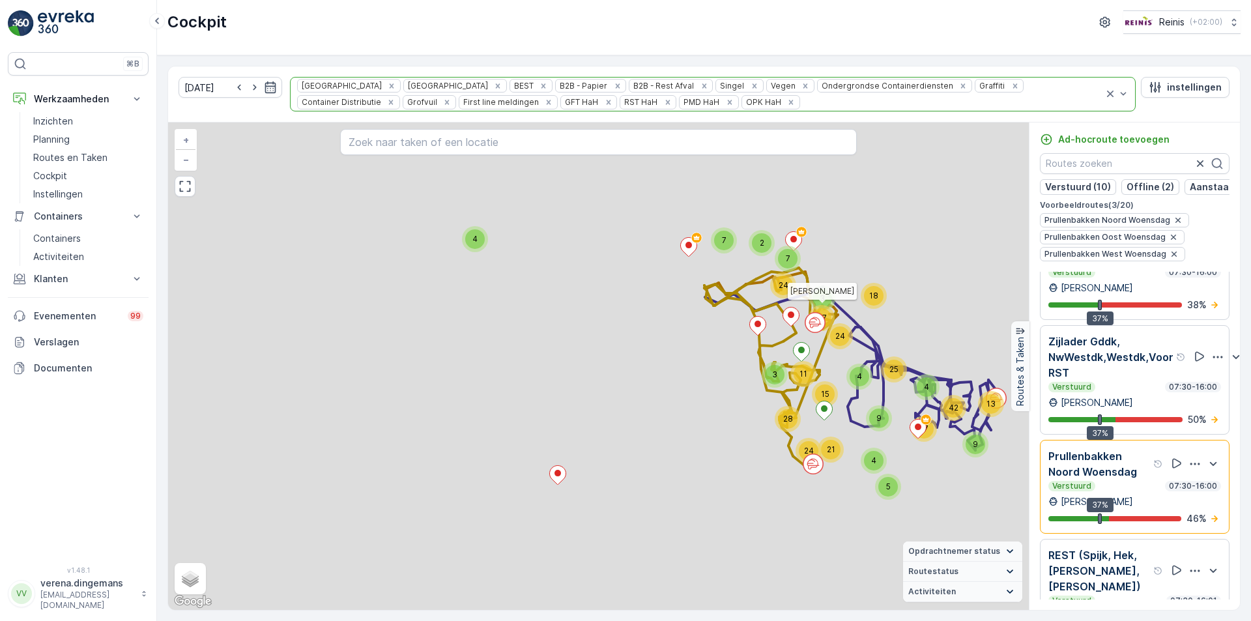
scroll to position [1092, 0]
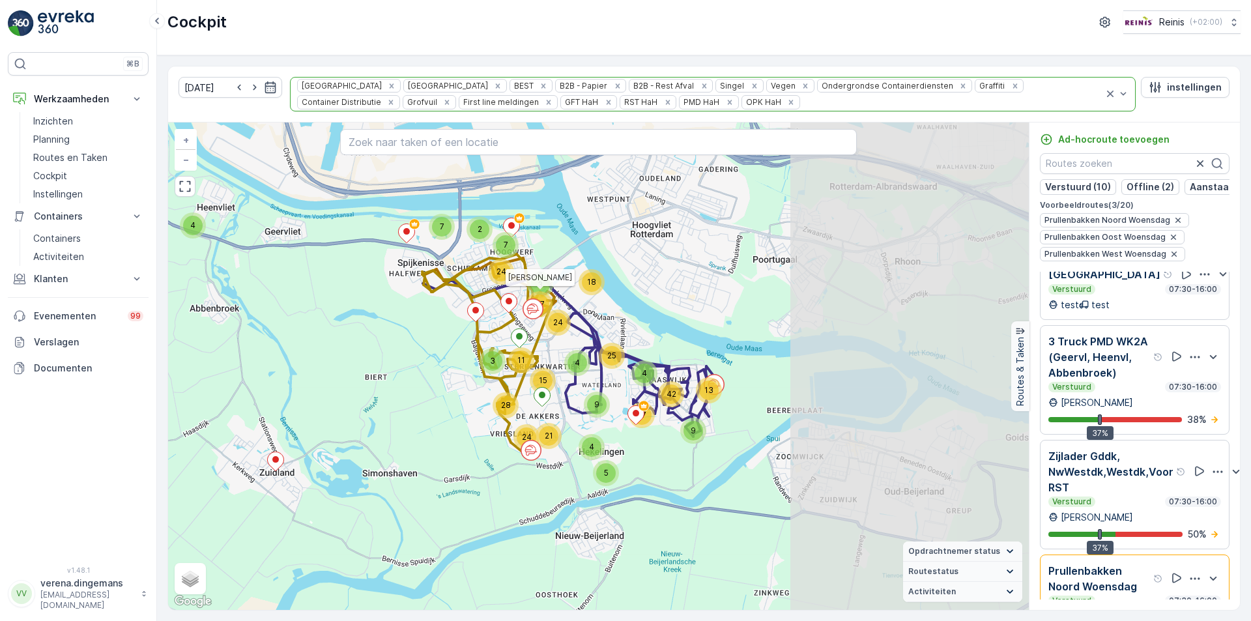
drag, startPoint x: 904, startPoint y: 416, endPoint x: 622, endPoint y: 403, distance: 282.4
click at [622, 403] on div "2 7 7 18 24 67 24 3 9 4 4 42 9 13 17 4 25 3 15 5 4 21 11 28 24 [PERSON_NAME] + …" at bounding box center [598, 365] width 861 height 487
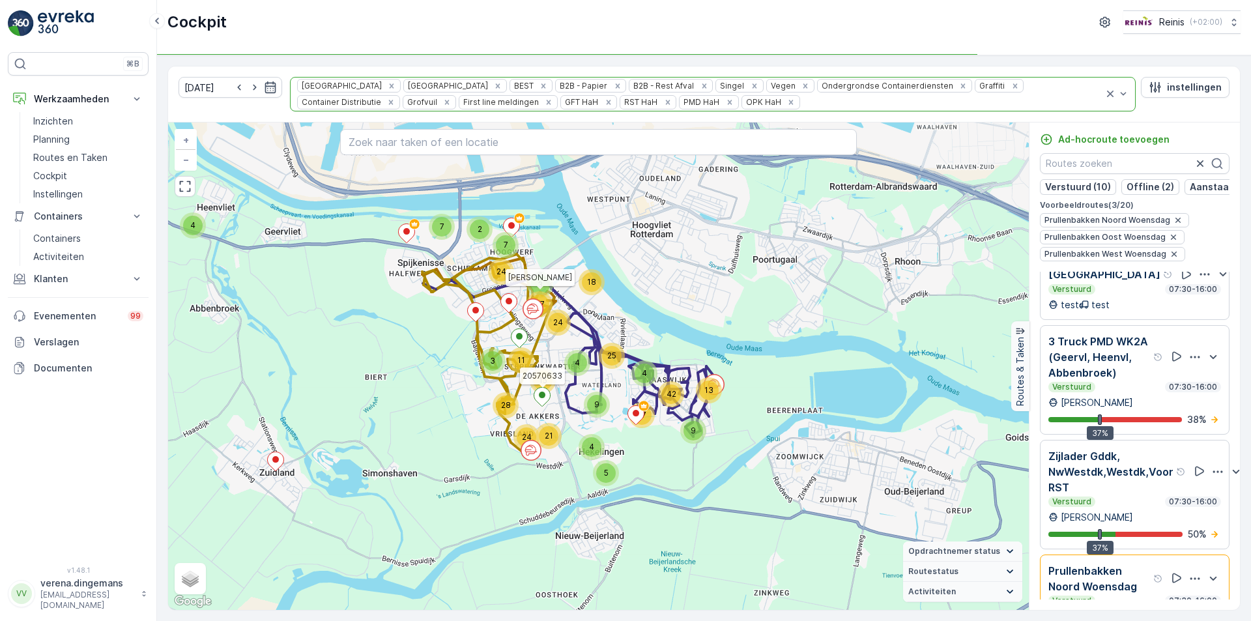
click at [1111, 495] on p "Zijlader Gddk, NwWestdk,Westdk,Voor RST" at bounding box center [1110, 471] width 125 height 47
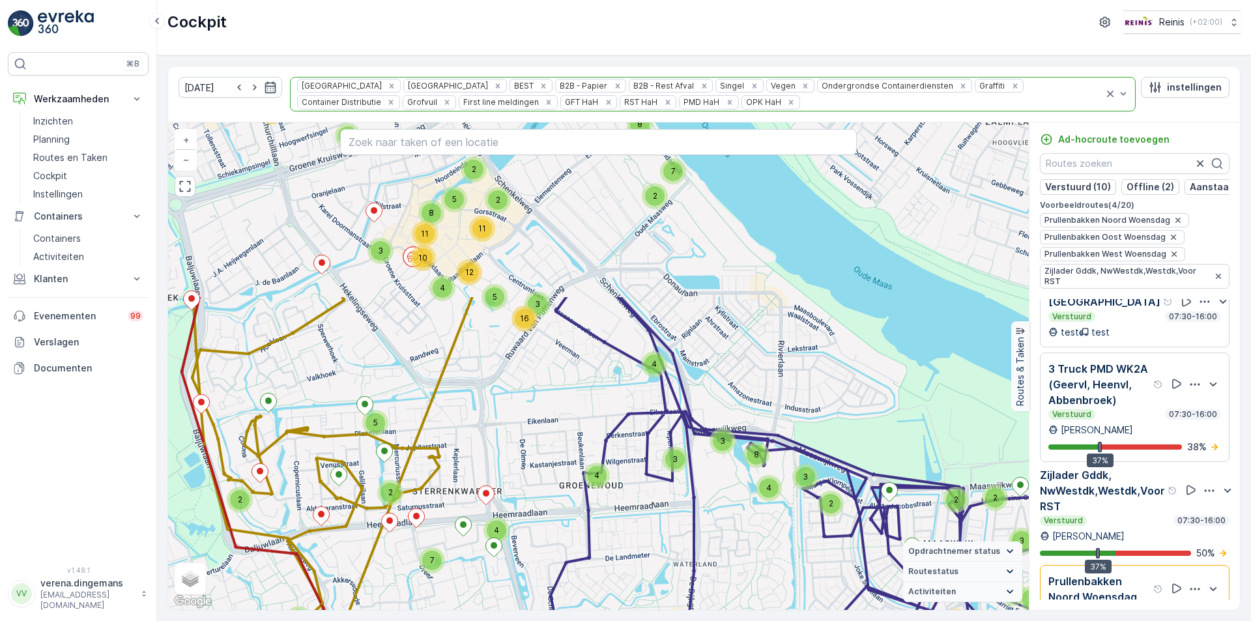
drag, startPoint x: 677, startPoint y: 306, endPoint x: 662, endPoint y: 529, distance: 223.9
click at [662, 529] on div "4 4 2 3 4 7 2 3 2 2 3 4 6 2 4 4 18 3 5 4 7 7 4 2 7 6 3 3 7 3 5 2 2 3 8 20 2 3 2…" at bounding box center [598, 365] width 861 height 487
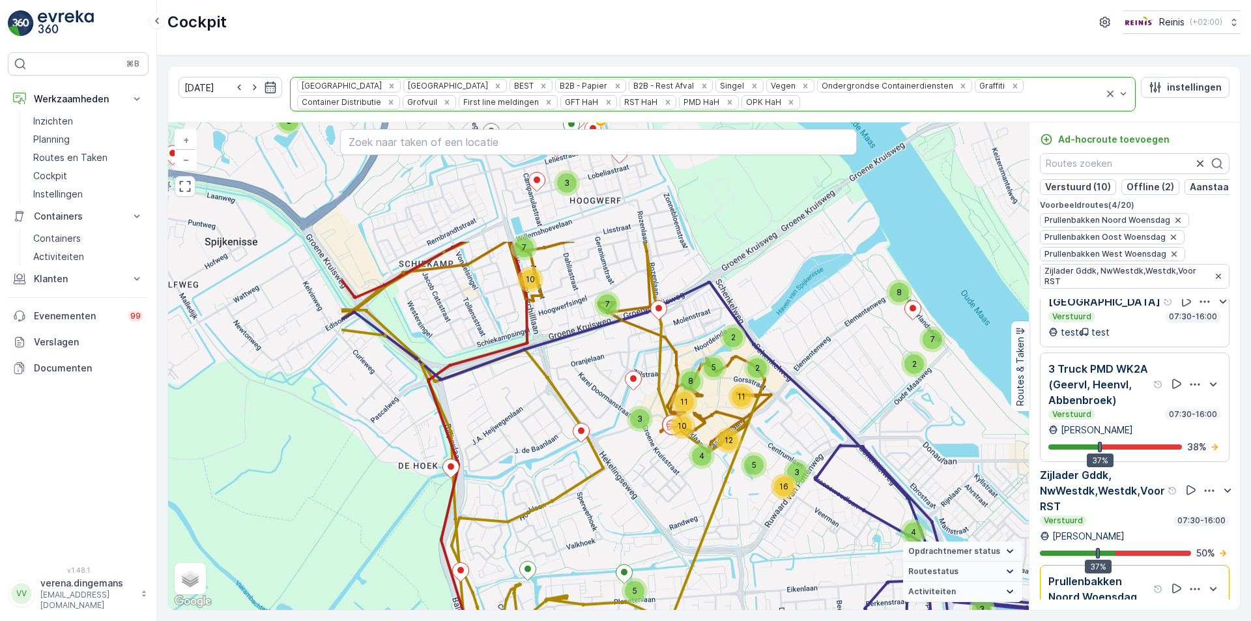
drag, startPoint x: 490, startPoint y: 319, endPoint x: 766, endPoint y: 513, distance: 337.2
click at [766, 513] on div "4 4 2 3 4 7 2 3 2 2 3 4 6 2 4 4 18 3 5 4 7 7 4 2 7 6 3 3 7 3 5 2 2 3 8 20 2 3 2…" at bounding box center [598, 365] width 861 height 487
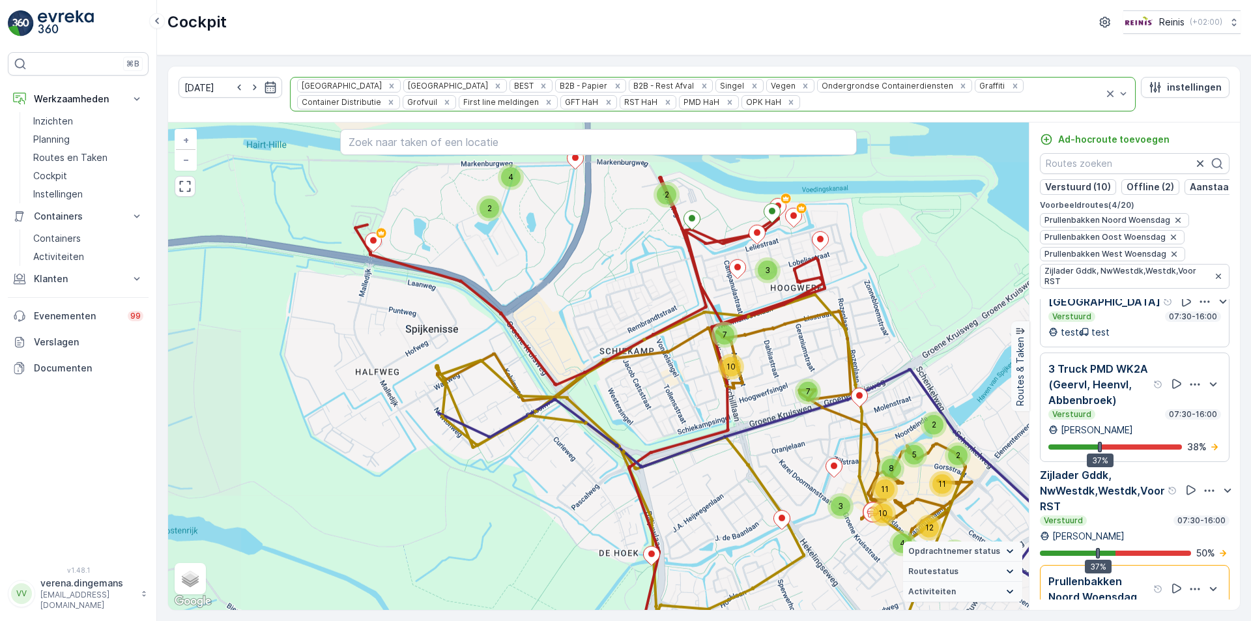
drag, startPoint x: 449, startPoint y: 349, endPoint x: 633, endPoint y: 410, distance: 193.8
click at [633, 410] on div "4 4 2 3 4 7 2 3 2 2 3 4 6 2 4 4 18 3 5 4 7 7 4 2 7 6 3 3 7 3 5 2 2 3 8 20 2 3 2…" at bounding box center [598, 365] width 861 height 487
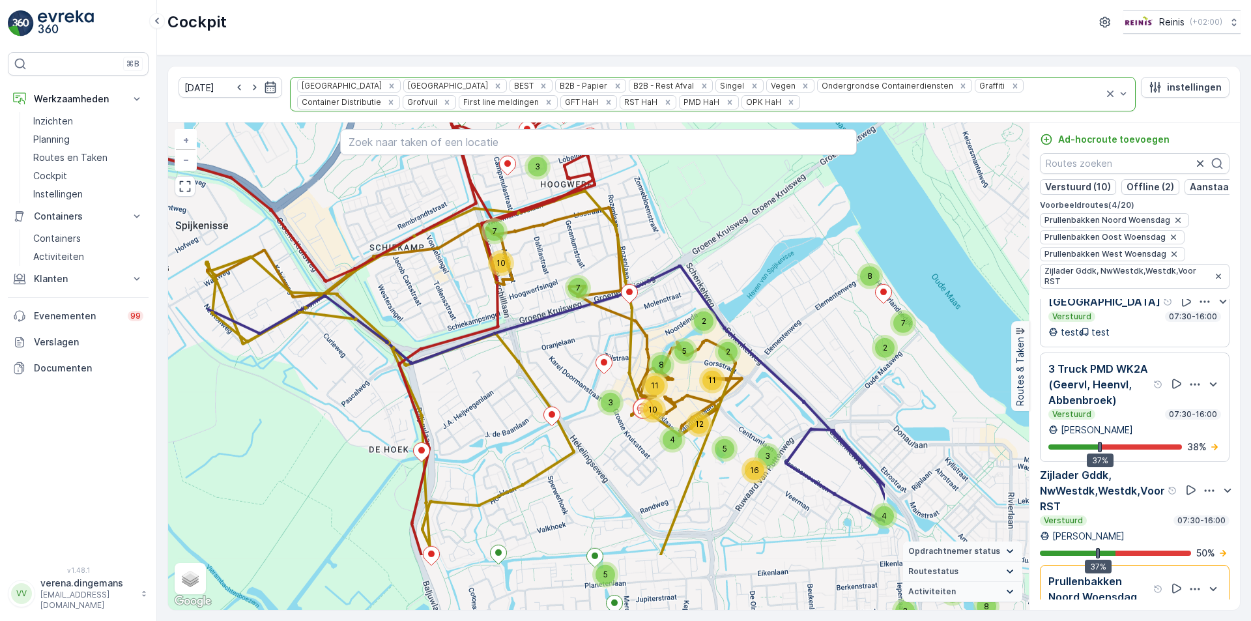
drag, startPoint x: 713, startPoint y: 292, endPoint x: 474, endPoint y: 177, distance: 265.4
click at [474, 177] on div "4 4 2 3 4 7 2 3 2 2 3 4 6 2 4 4 18 3 5 4 7 7 4 2 7 6 3 3 7 3 5 2 2 3 8 20 2 3 2…" at bounding box center [598, 365] width 861 height 487
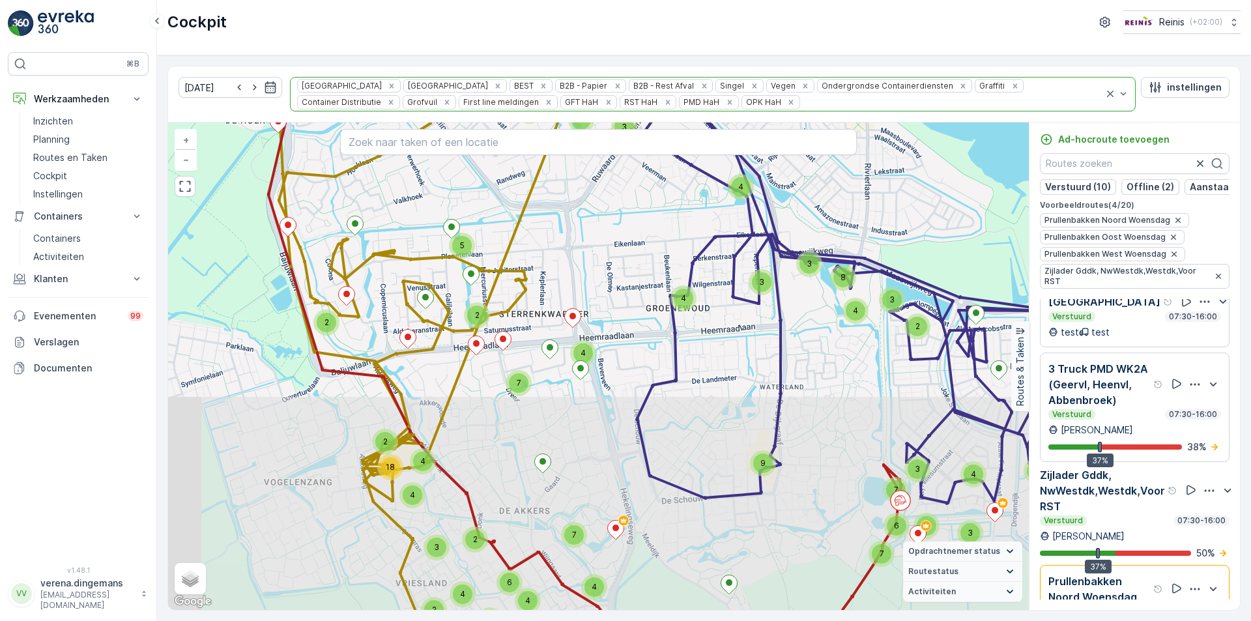
drag, startPoint x: 599, startPoint y: 477, endPoint x: 464, endPoint y: 156, distance: 348.6
click at [464, 156] on div "4 4 2 3 4 7 2 3 2 2 3 4 6 2 4 4 18 3 5 4 7 7 4 2 7 6 3 3 7 3 5 2 2 3 8 20 2 3 2…" at bounding box center [598, 365] width 861 height 487
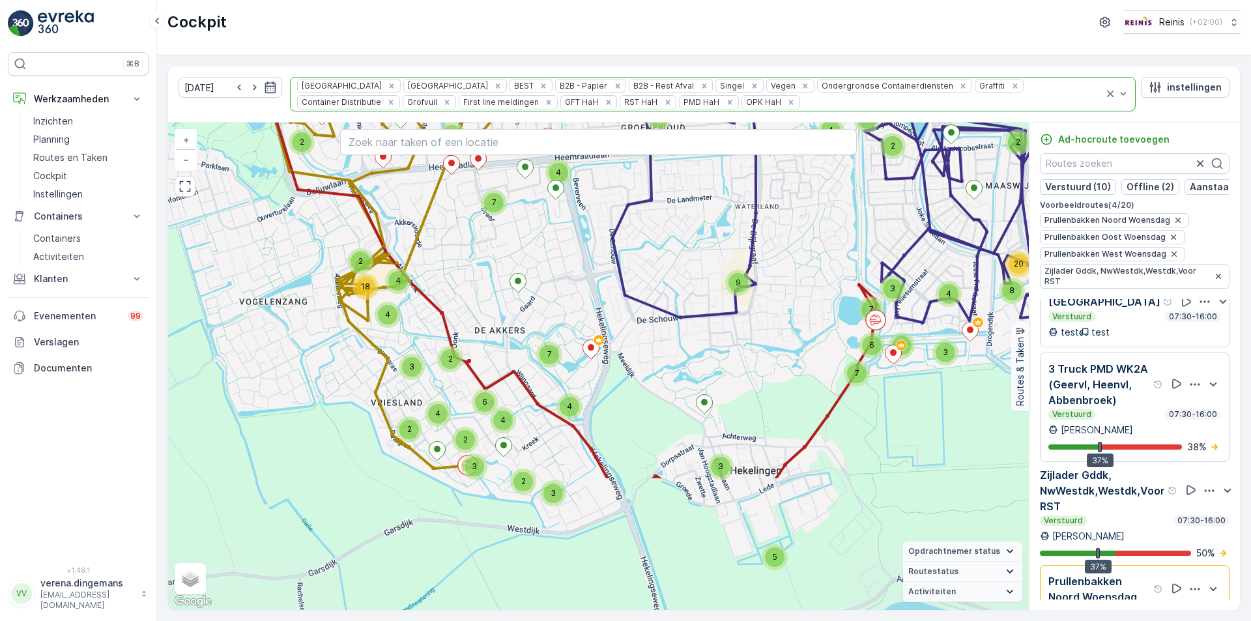
drag, startPoint x: 612, startPoint y: 555, endPoint x: 586, endPoint y: 374, distance: 183.0
click at [586, 374] on div "4 4 2 3 4 7 2 3 2 2 3 4 6 2 4 4 18 3 5 4 7 7 4 2 7 6 3 3 7 3 5 2 2 3 8 20 2 3 2…" at bounding box center [598, 365] width 861 height 487
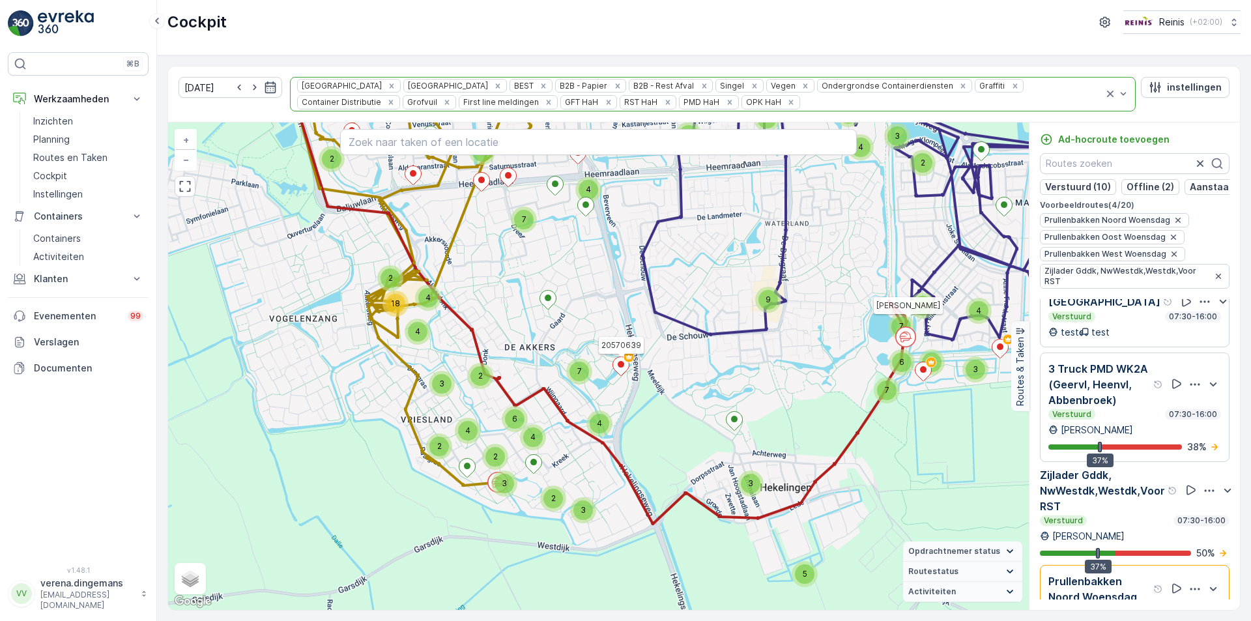
drag, startPoint x: 705, startPoint y: 347, endPoint x: 735, endPoint y: 364, distance: 34.4
click at [735, 364] on div "4 4 2 3 4 7 2 3 2 2 3 4 6 2 4 4 18 3 5 4 7 7 4 2 7 6 3 3 7 3 5 2 2 3 8 20 2 3 2…" at bounding box center [598, 365] width 861 height 487
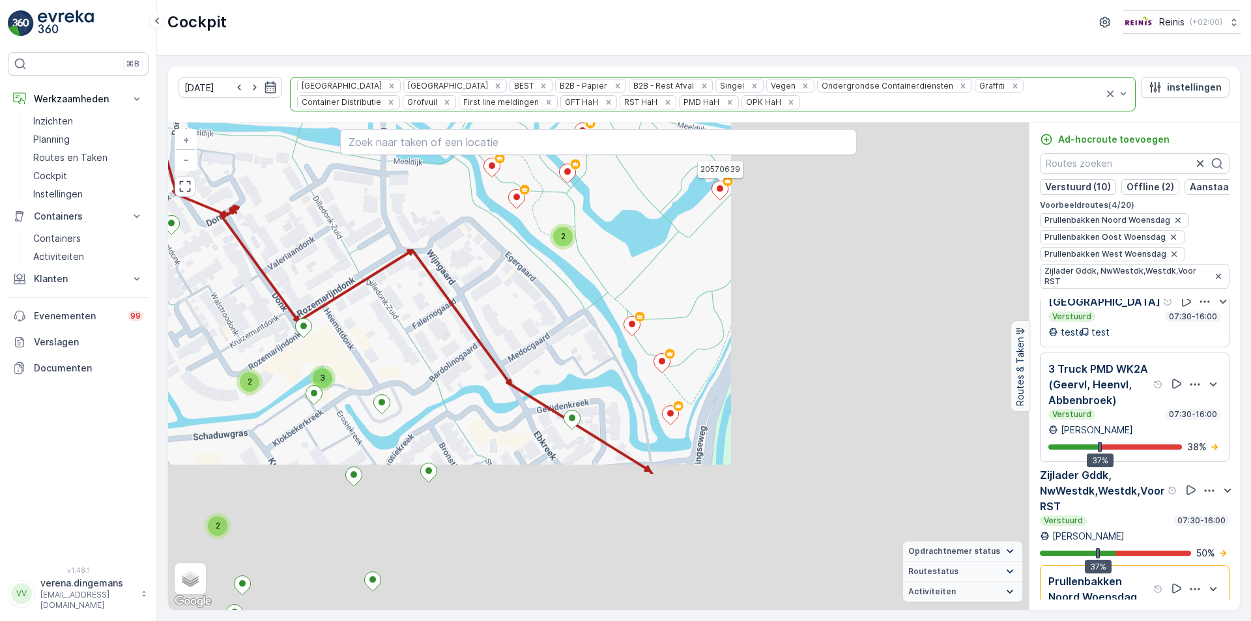
drag, startPoint x: 752, startPoint y: 519, endPoint x: 403, endPoint y: 344, distance: 390.1
click at [405, 345] on div "4 2 2 2 2 2 2 3 2 2 3 2 5 3 2 2 2 2 2 2 2 3 2 3 3 2 3 2 2 2 2 5 4 2 4 6 2 2 2 2…" at bounding box center [598, 365] width 861 height 487
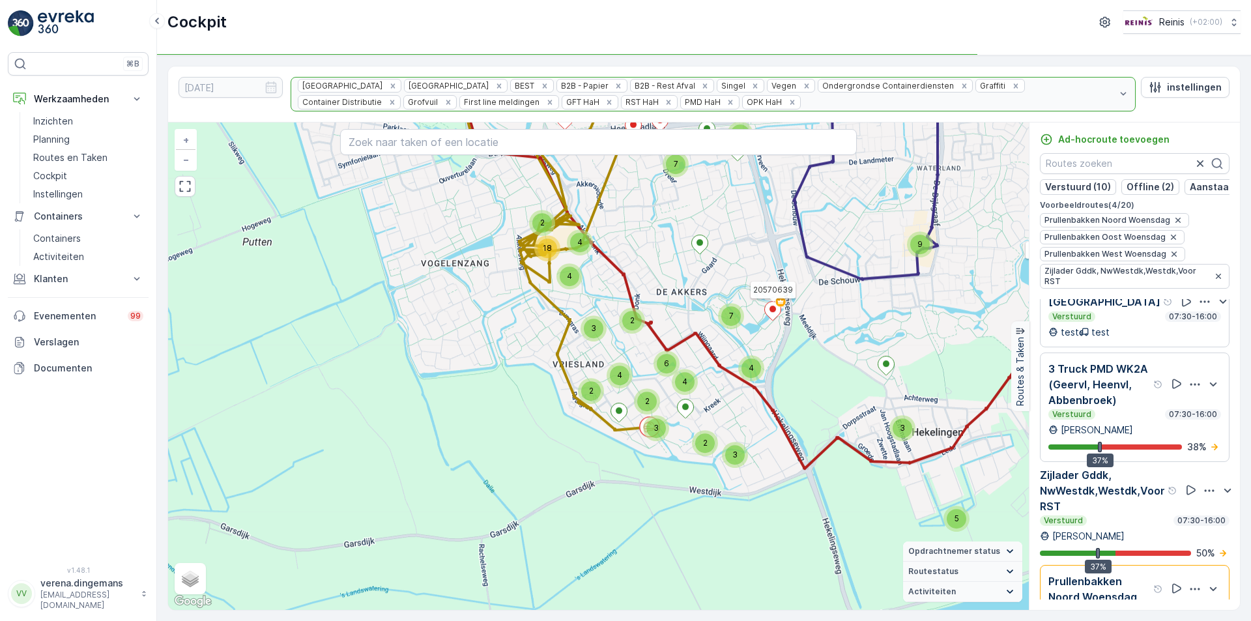
click at [1144, 526] on div "Verstuurd 07:30-16:00" at bounding box center [1135, 520] width 190 height 10
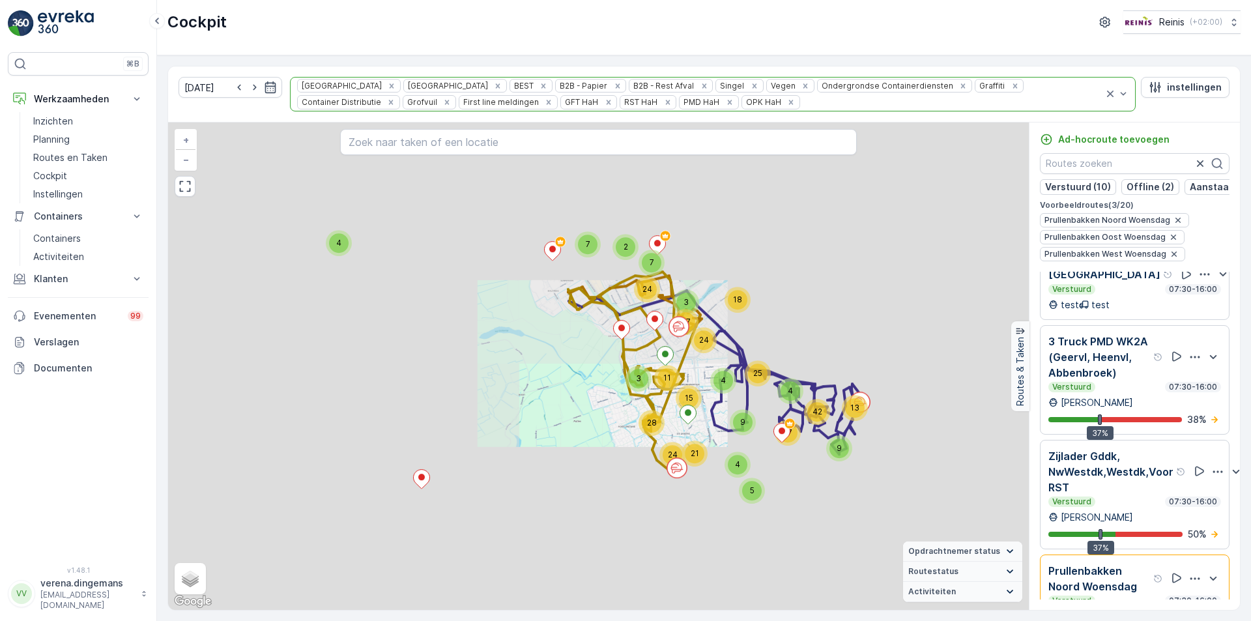
scroll to position [1666, 0]
